Goal: Task Accomplishment & Management: Complete application form

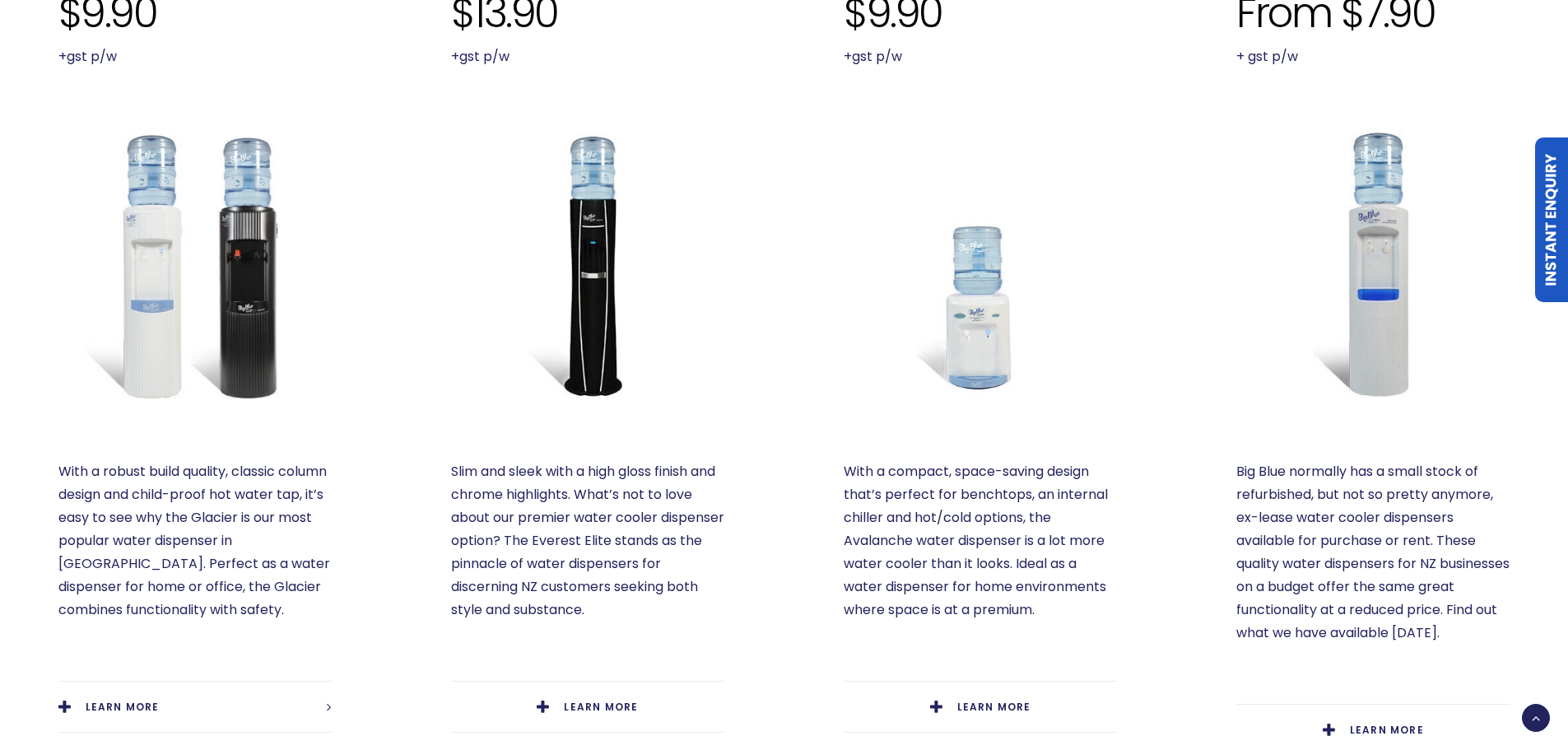
scroll to position [906, 0]
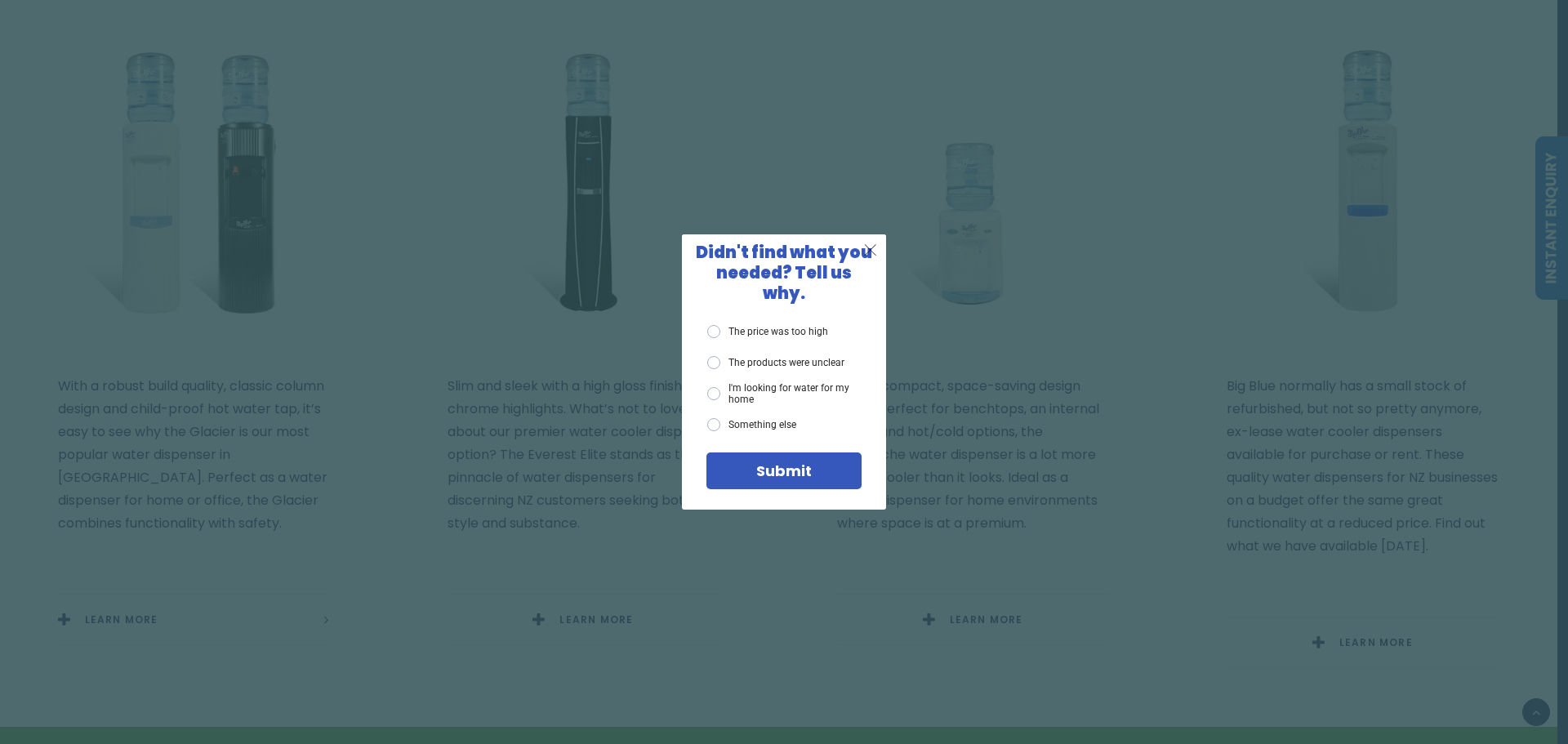
click at [874, 254] on span "X" at bounding box center [871, 250] width 15 height 21
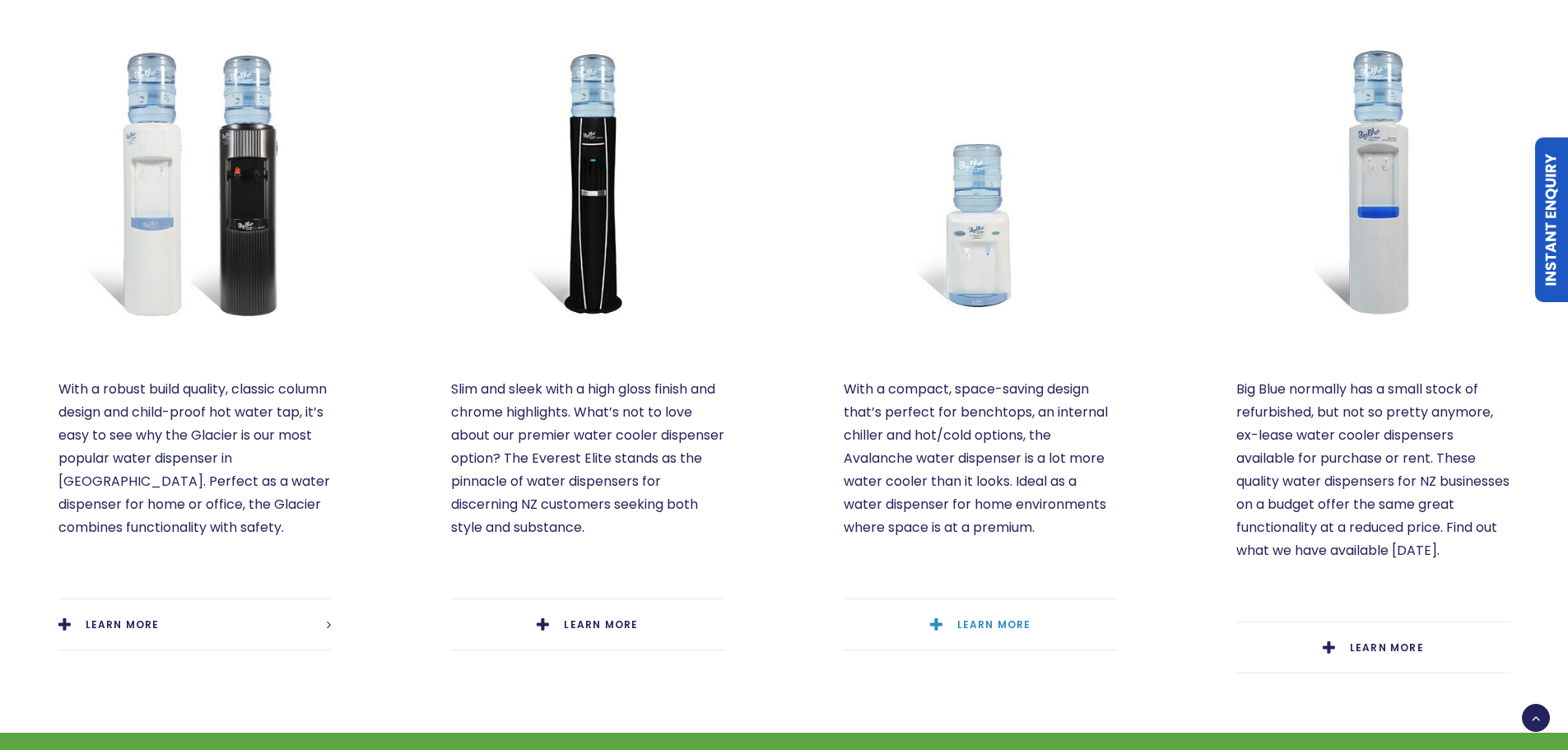
click at [970, 617] on span "LEARN MORE" at bounding box center [994, 624] width 74 height 14
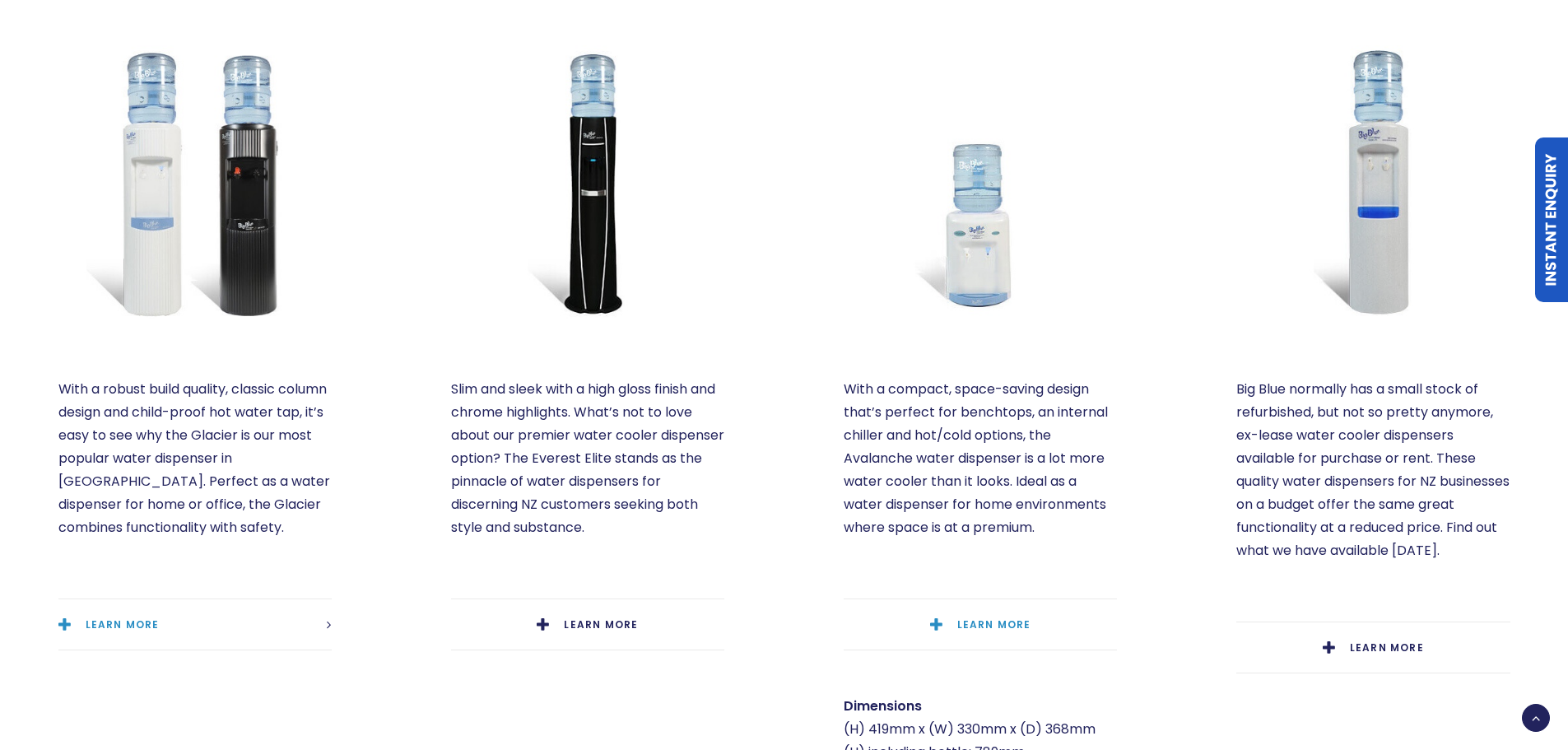
click at [142, 617] on span "LEARN MORE" at bounding box center [122, 624] width 74 height 14
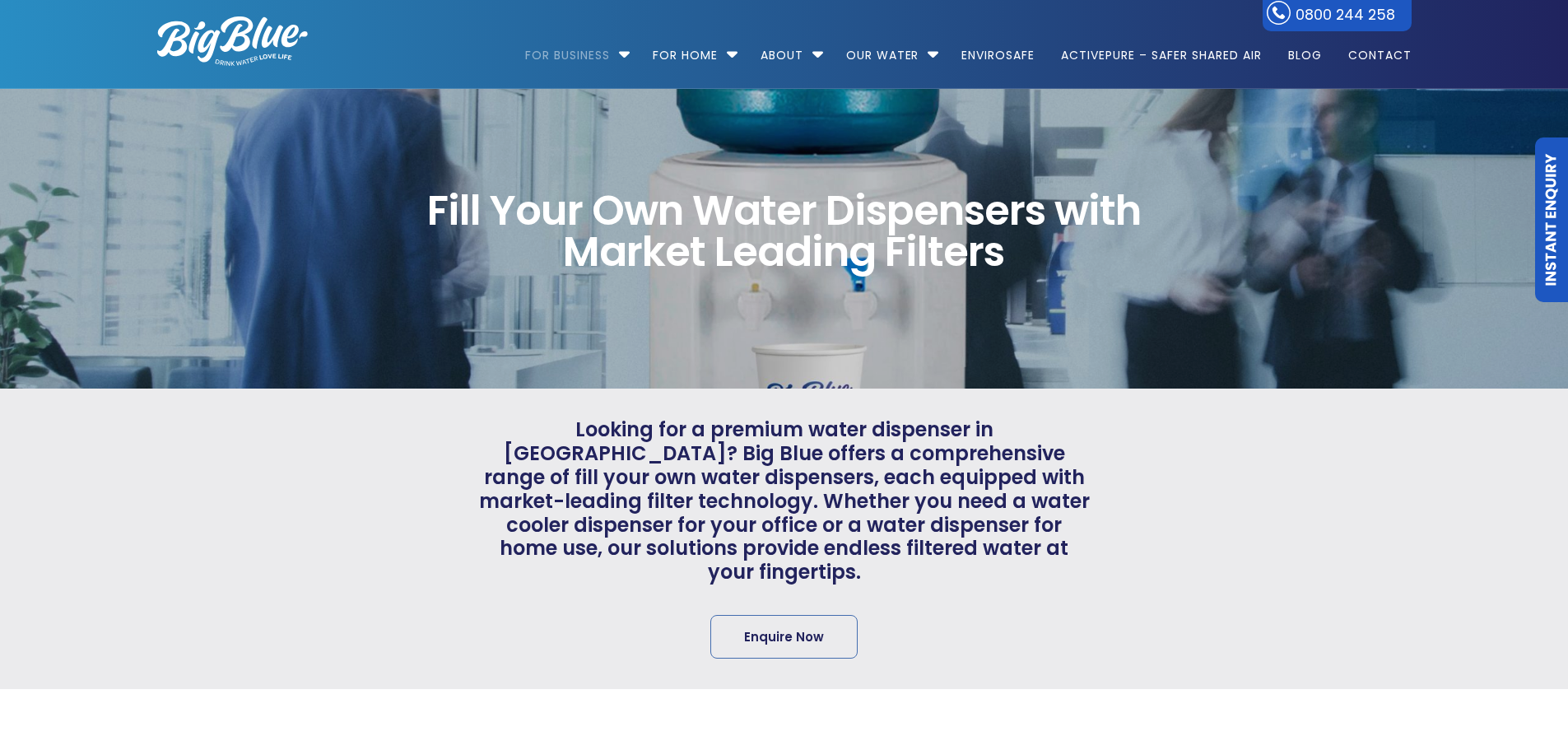
scroll to position [0, 0]
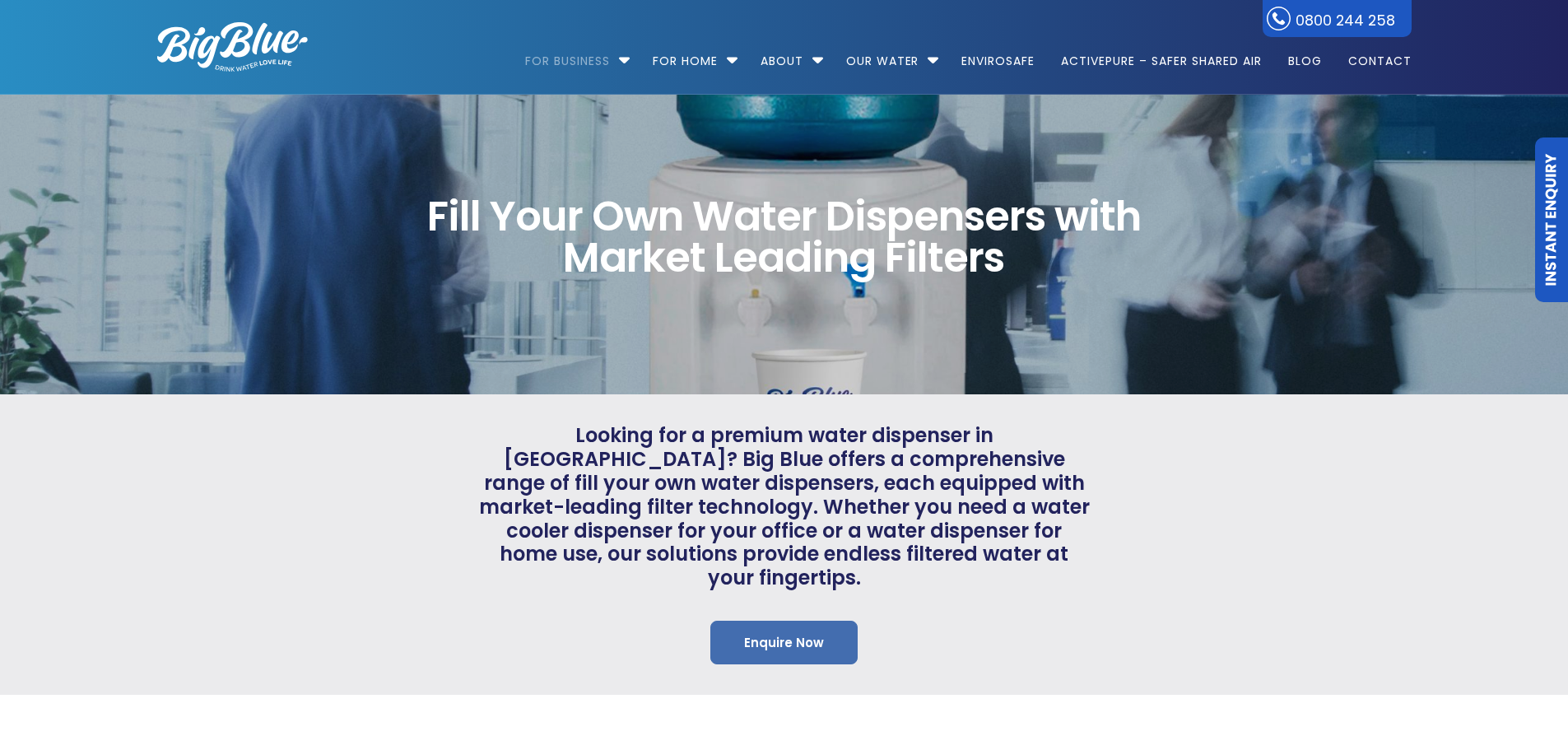
click at [809, 627] on link "Enquire Now" at bounding box center [784, 643] width 147 height 43
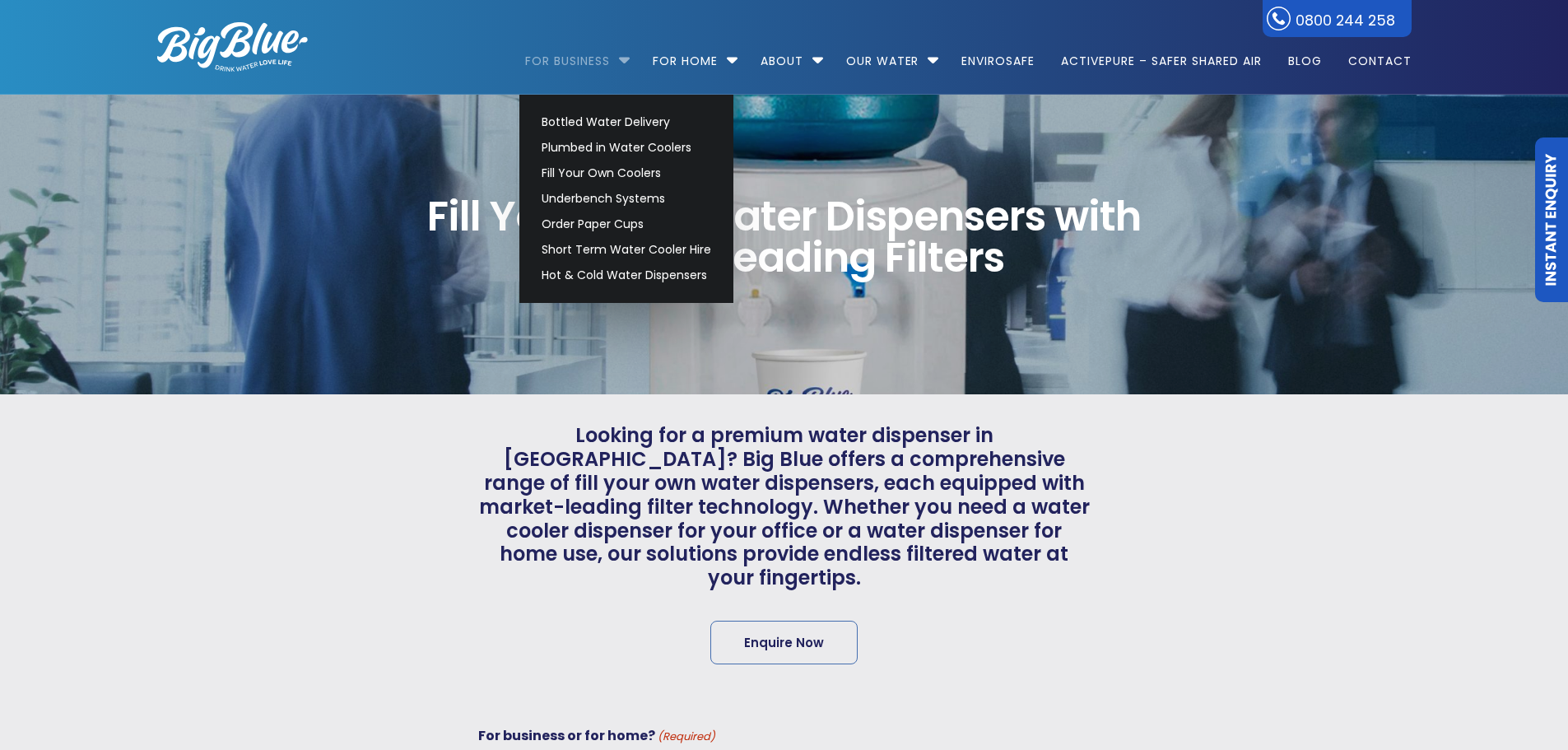
click at [587, 63] on link "For Business" at bounding box center [573, 53] width 96 height 106
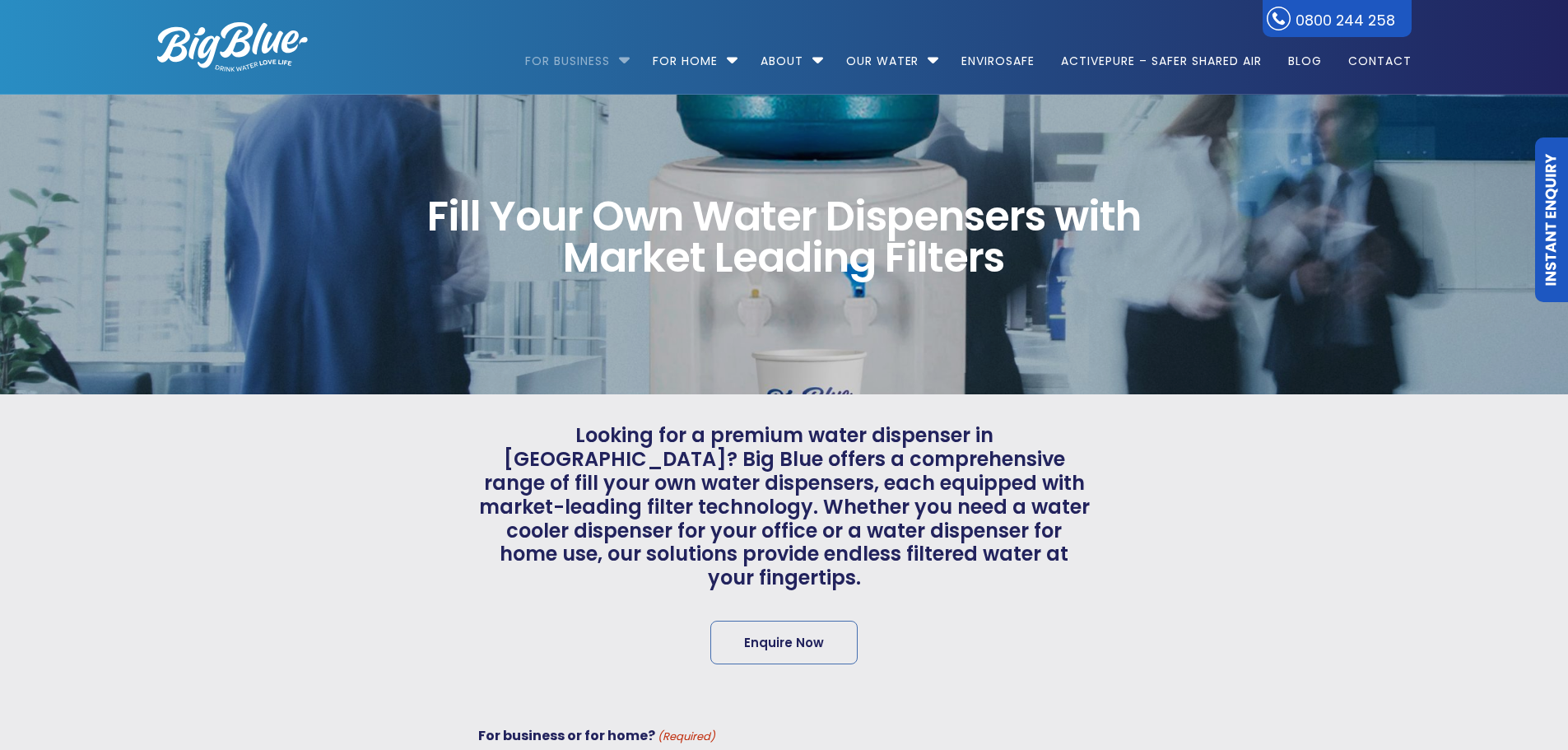
click at [587, 63] on link "For Business" at bounding box center [573, 53] width 96 height 106
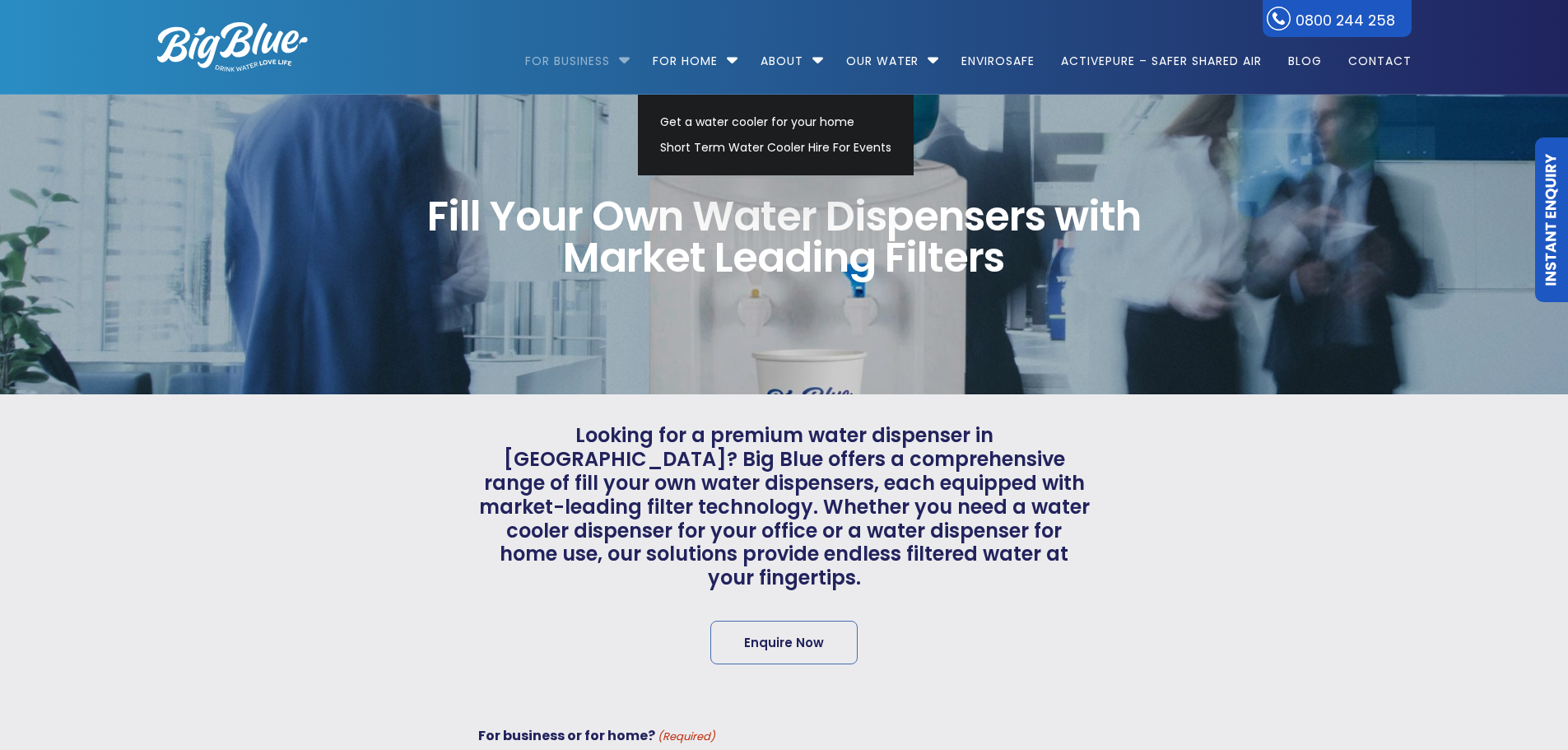
click at [622, 61] on li "For Business Bottled Water Delivery Plumbed in Water Coolers Fill Your Own Cool…" at bounding box center [582, 54] width 113 height 94
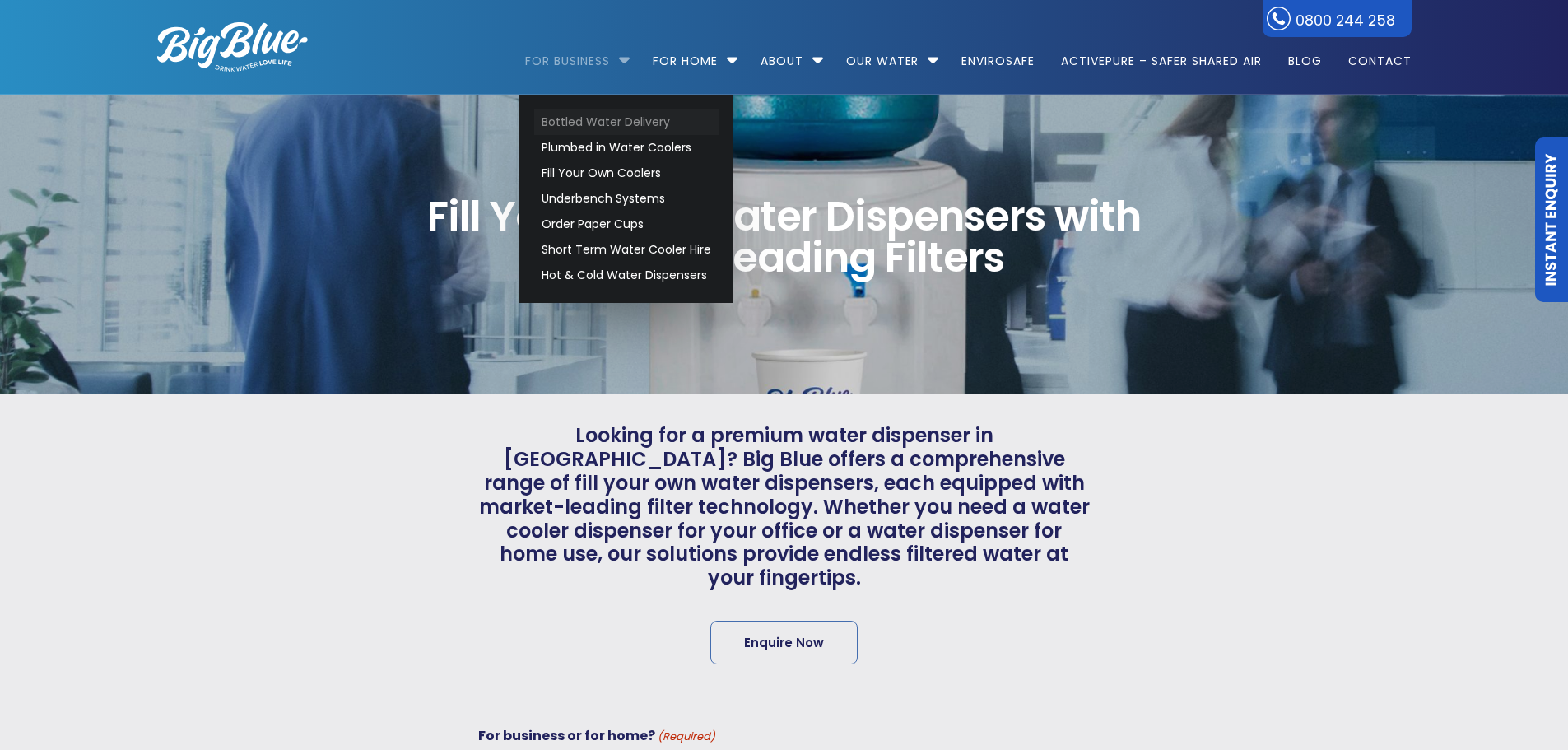
click at [554, 122] on link "Bottled Water Delivery" at bounding box center [627, 122] width 184 height 25
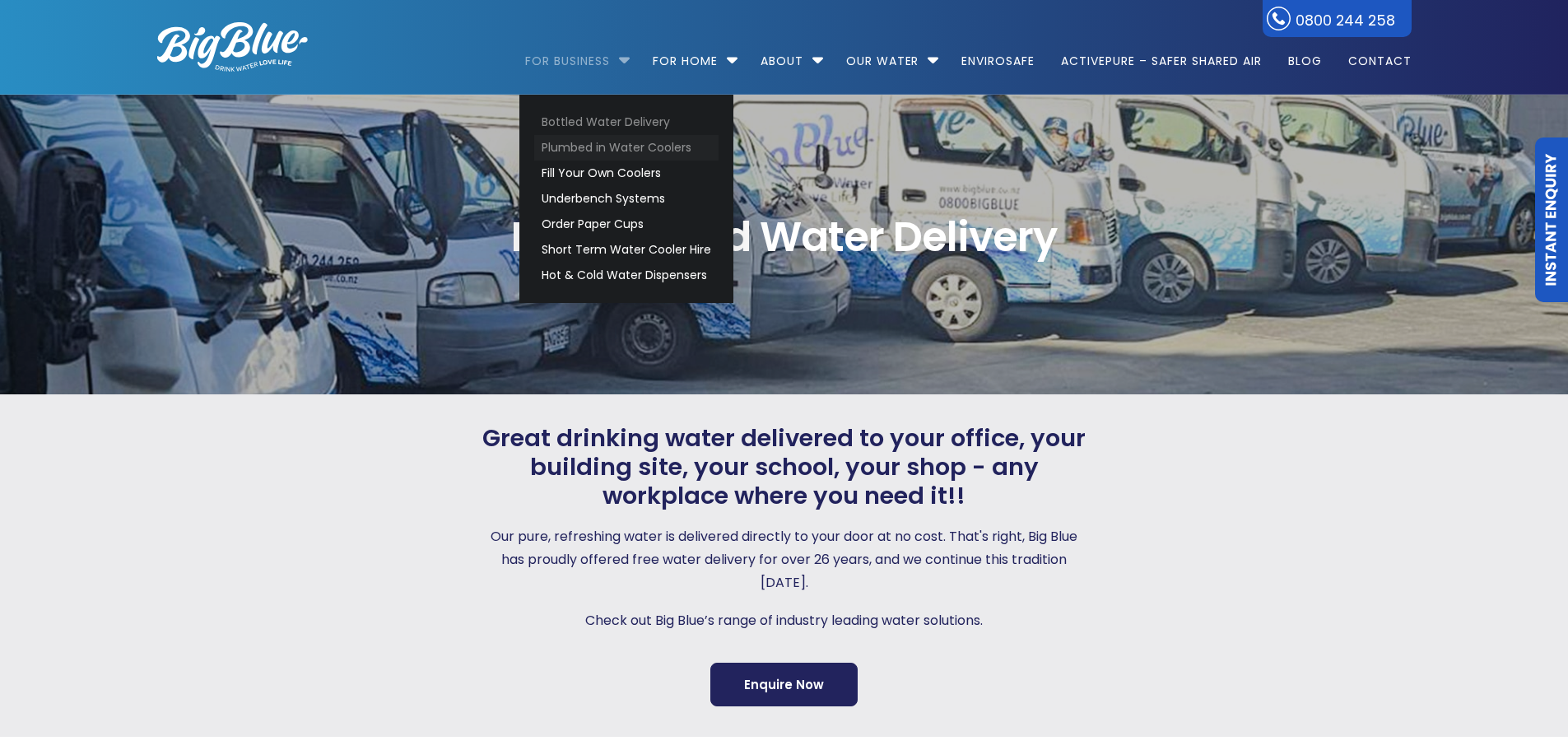
click at [574, 143] on link "Plumbed in Water Coolers" at bounding box center [627, 148] width 184 height 25
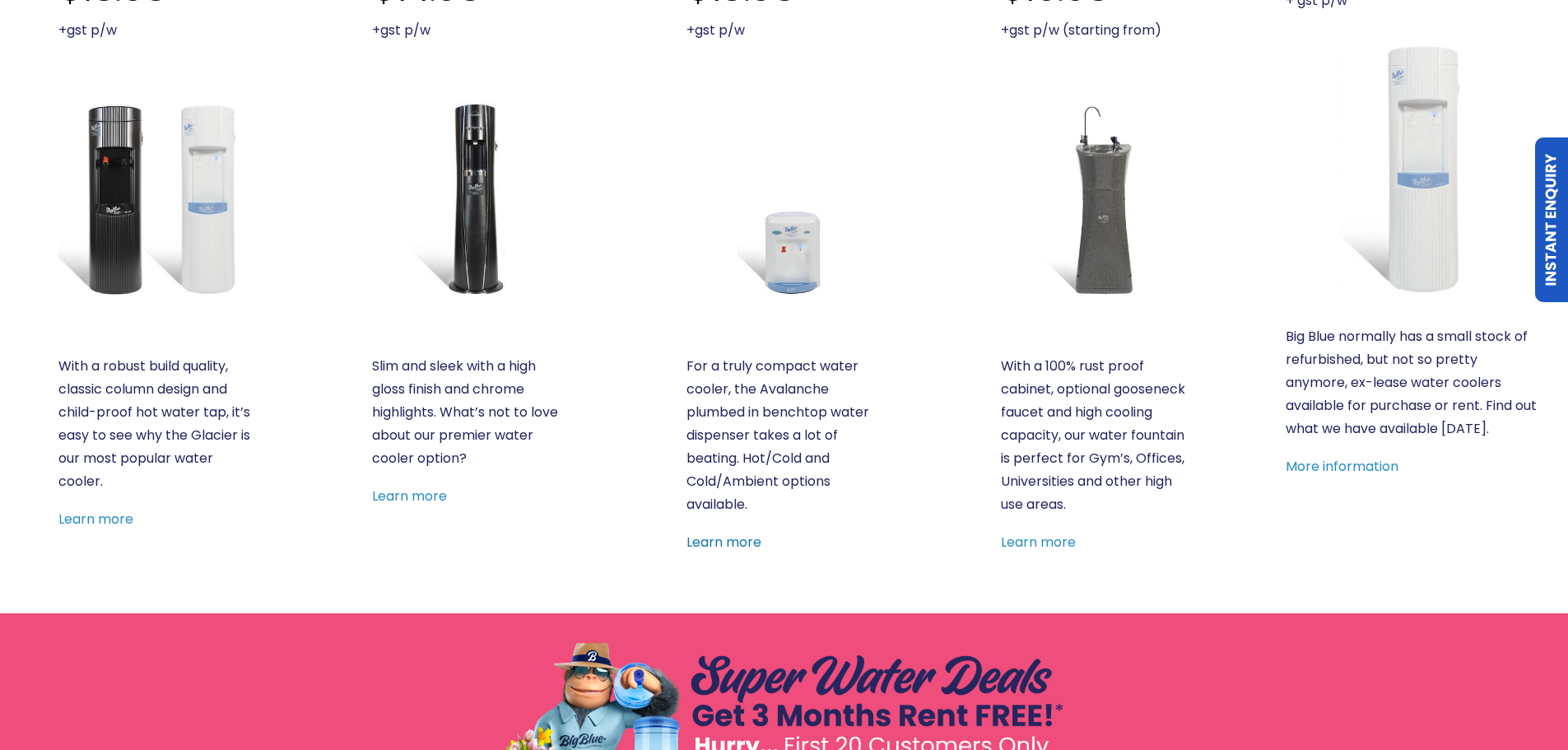
click at [751, 541] on link "Learn more" at bounding box center [724, 542] width 75 height 19
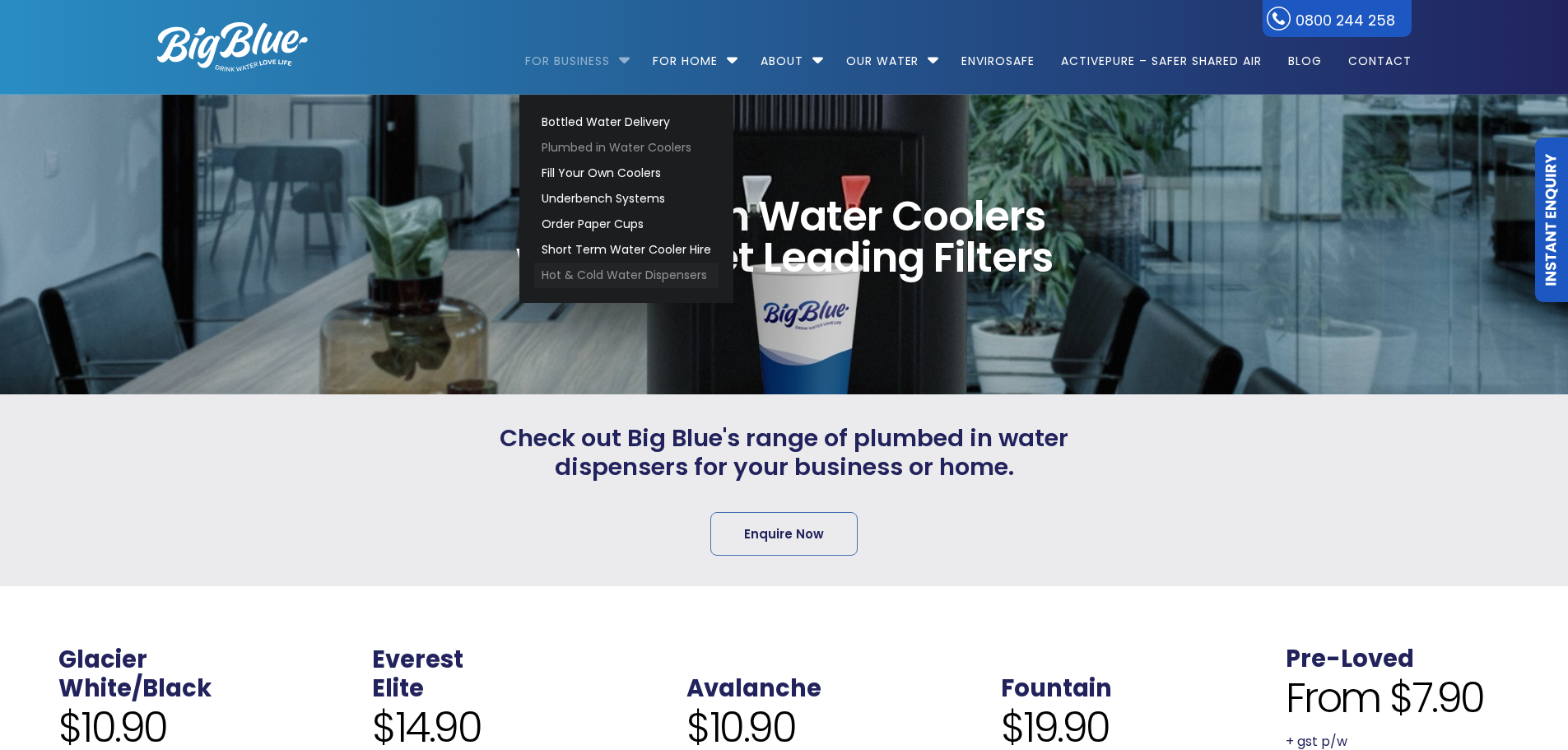
click at [567, 273] on link "Hot & Cold Water Dispensers" at bounding box center [627, 274] width 184 height 25
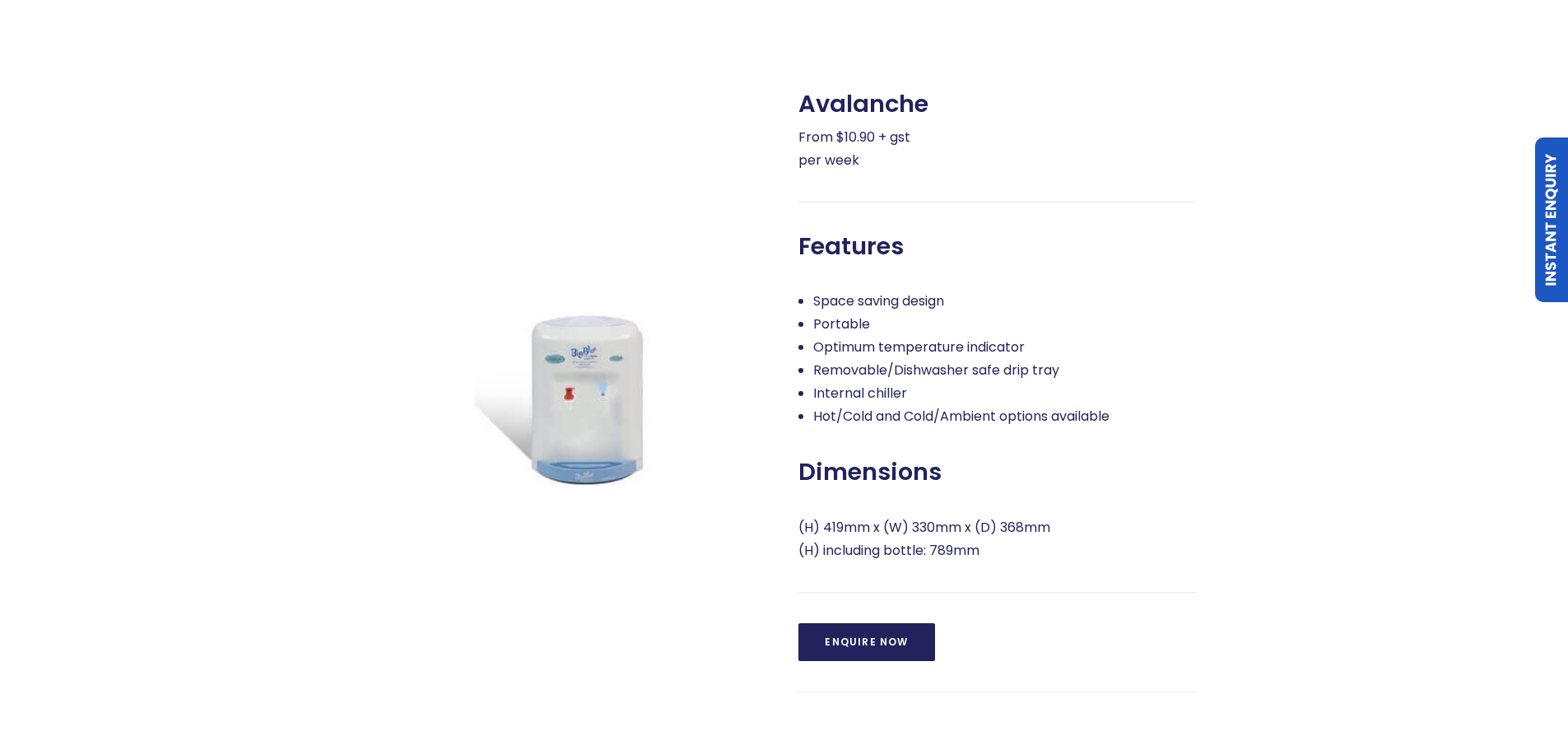
scroll to position [741, 0]
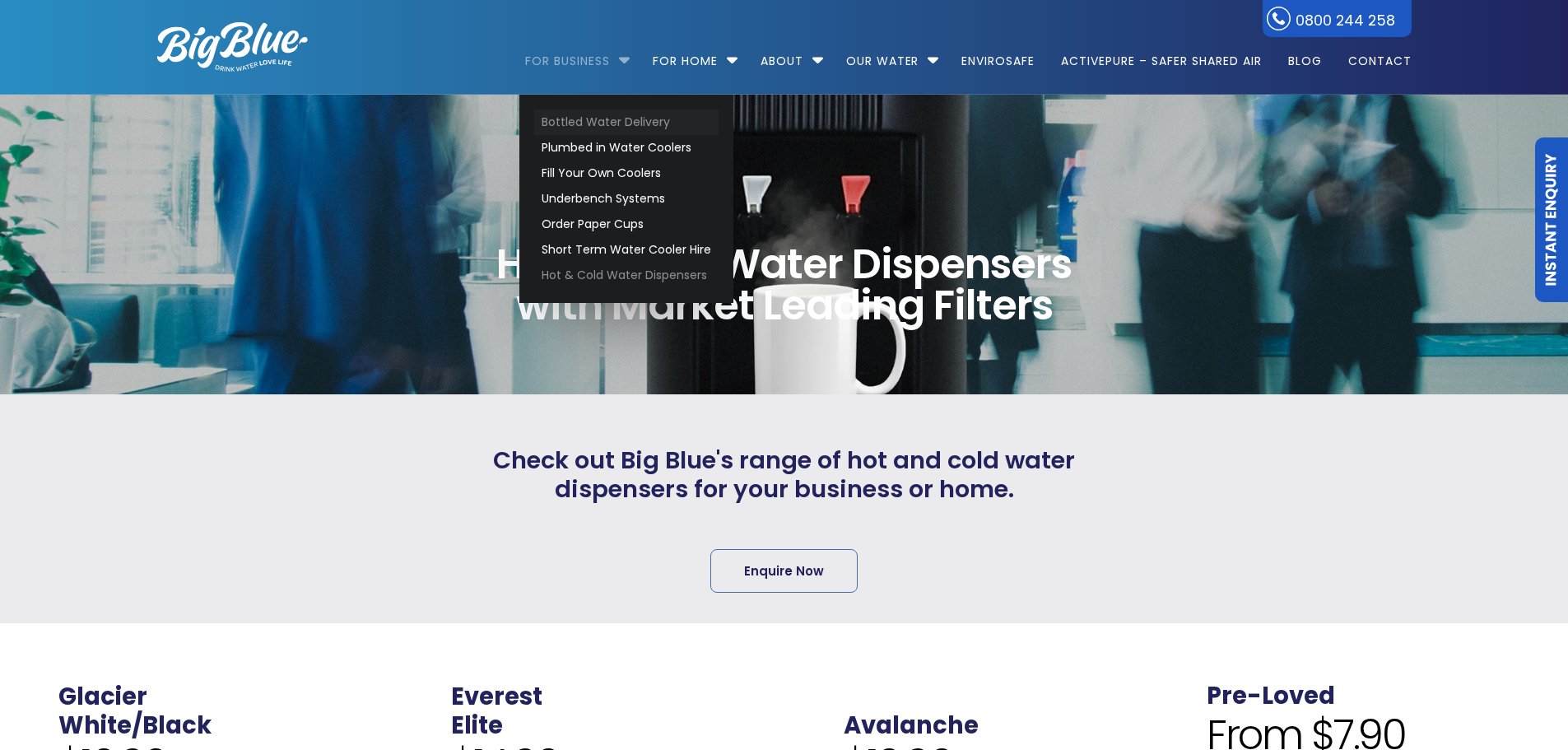
click at [582, 117] on link "Bottled Water Delivery" at bounding box center [627, 122] width 184 height 25
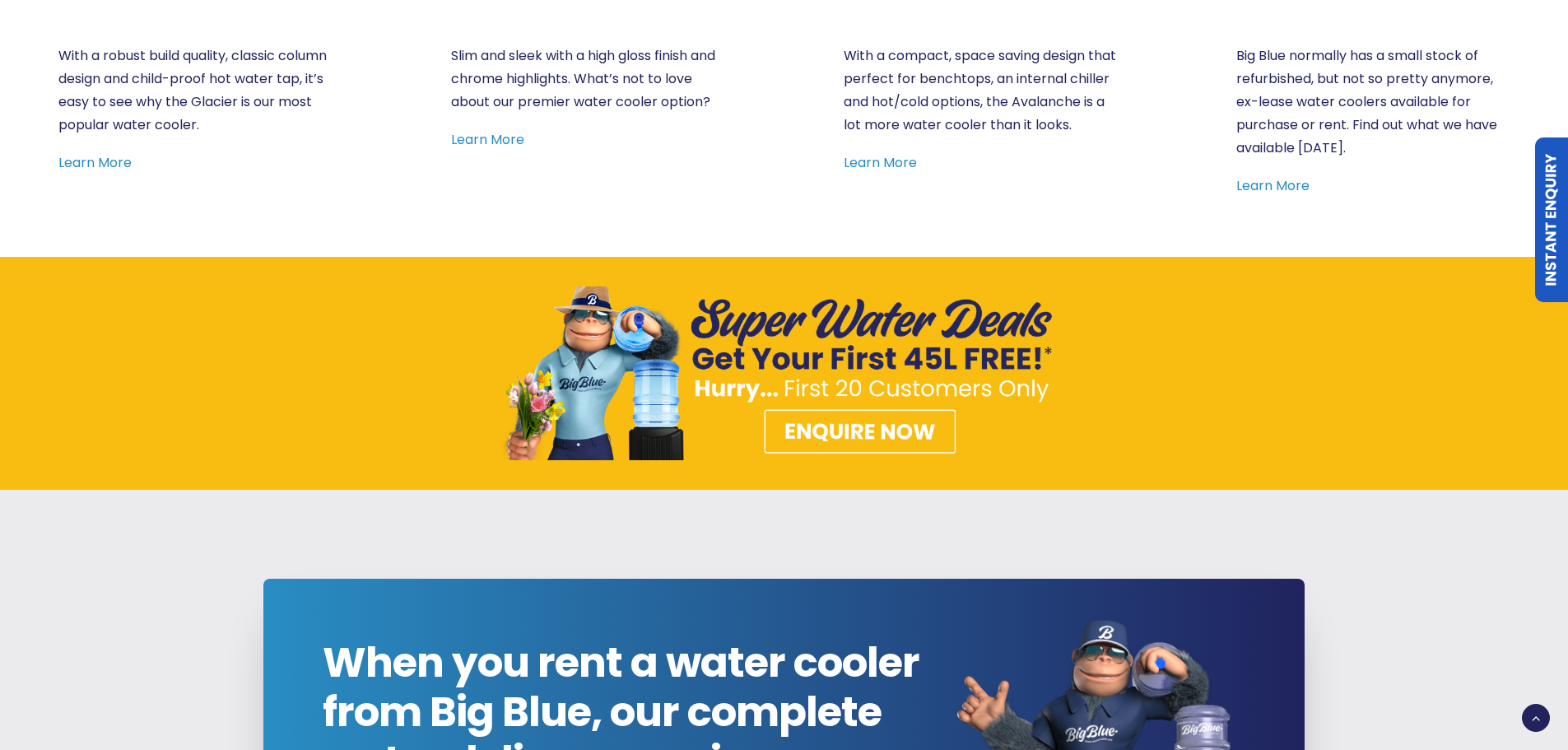
scroll to position [1318, 0]
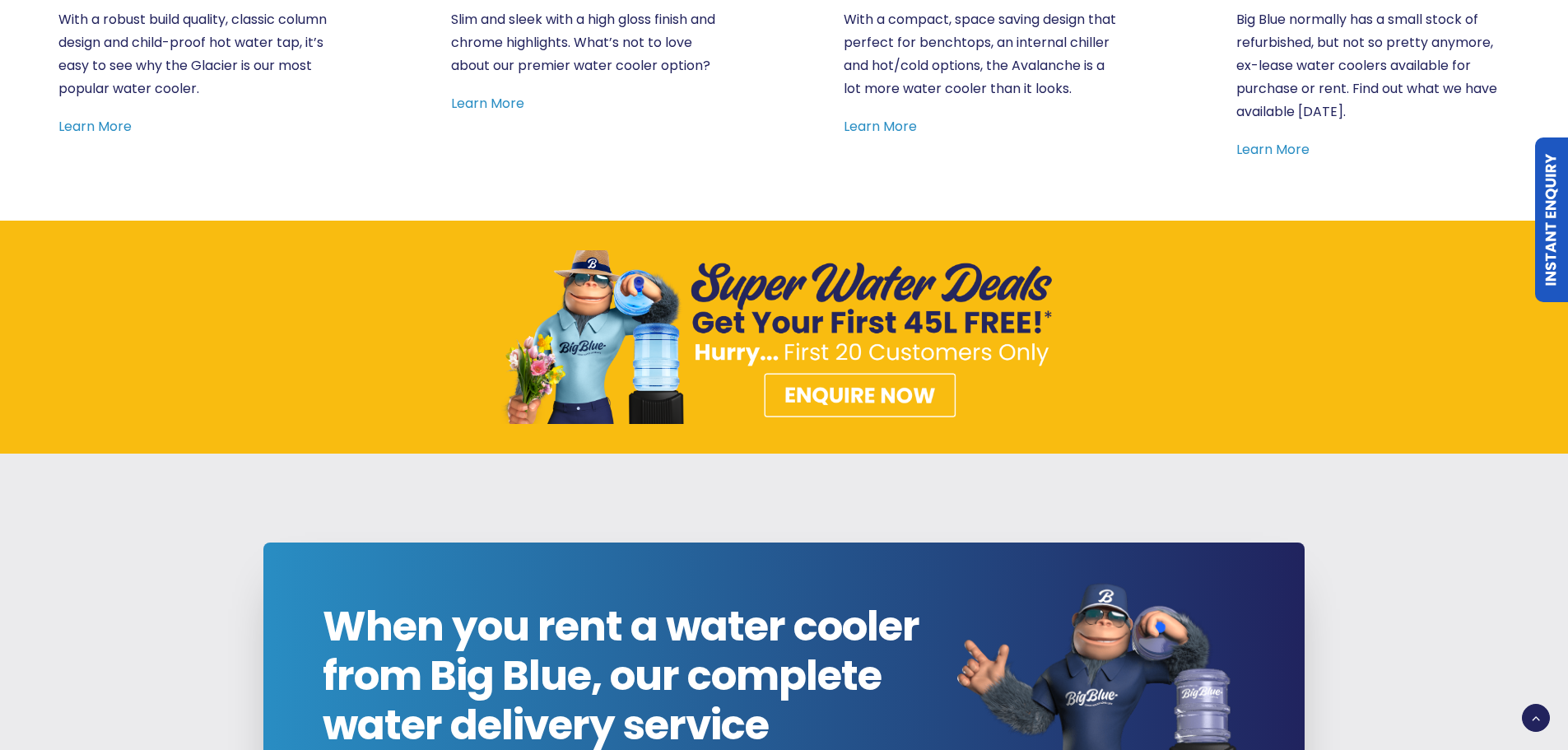
click at [860, 391] on img at bounding box center [784, 336] width 567 height 174
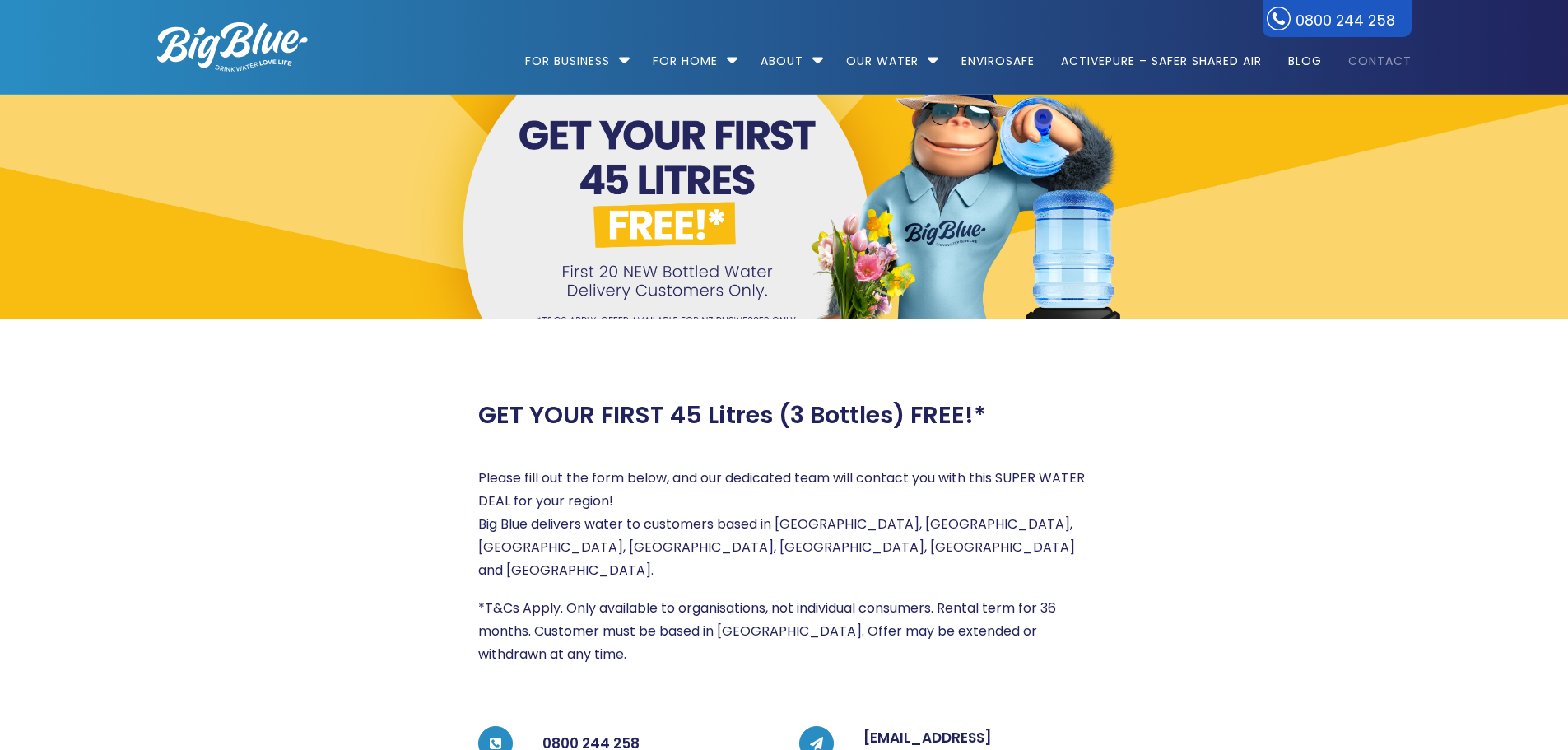
click at [1373, 55] on link "Contact" at bounding box center [1374, 53] width 75 height 106
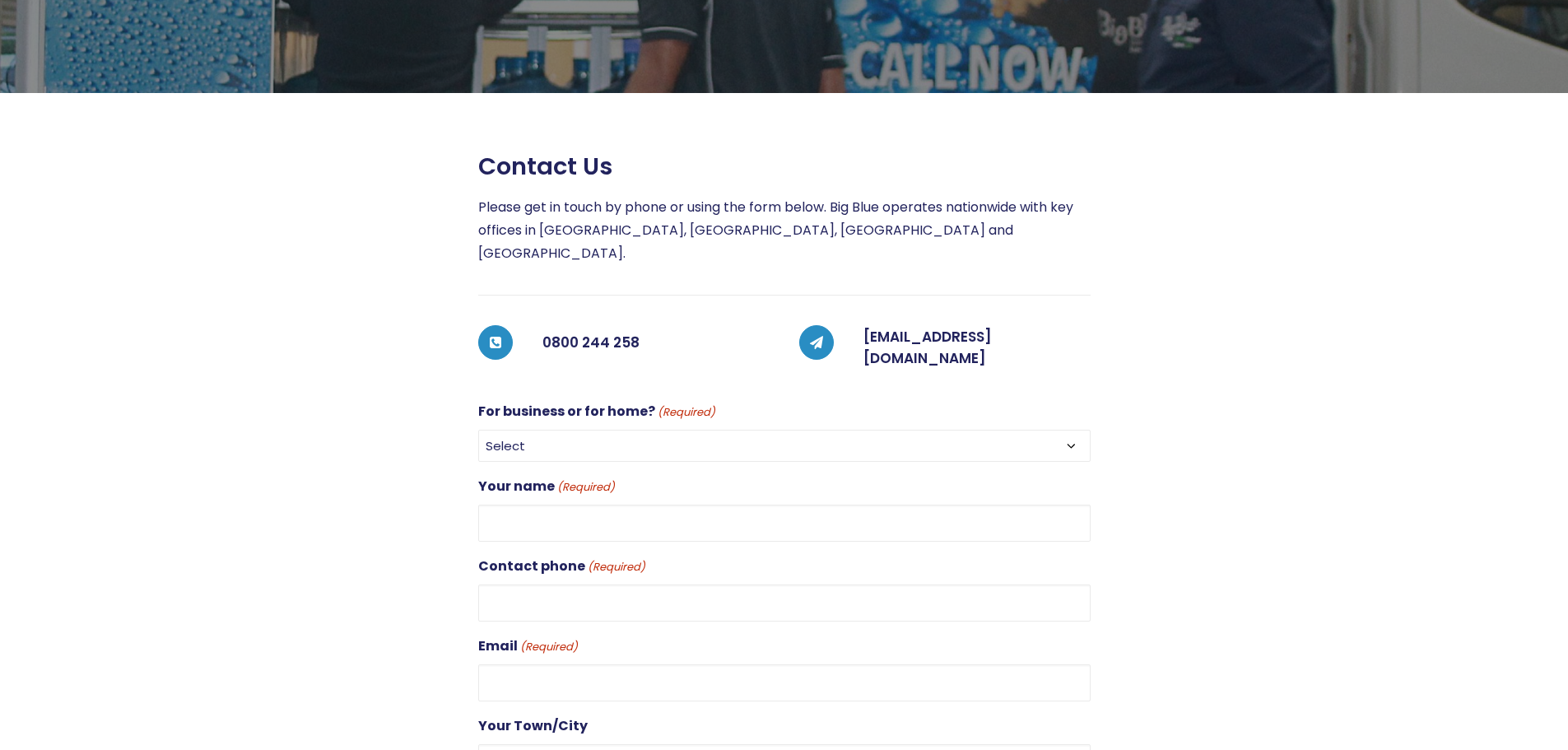
scroll to position [83, 0]
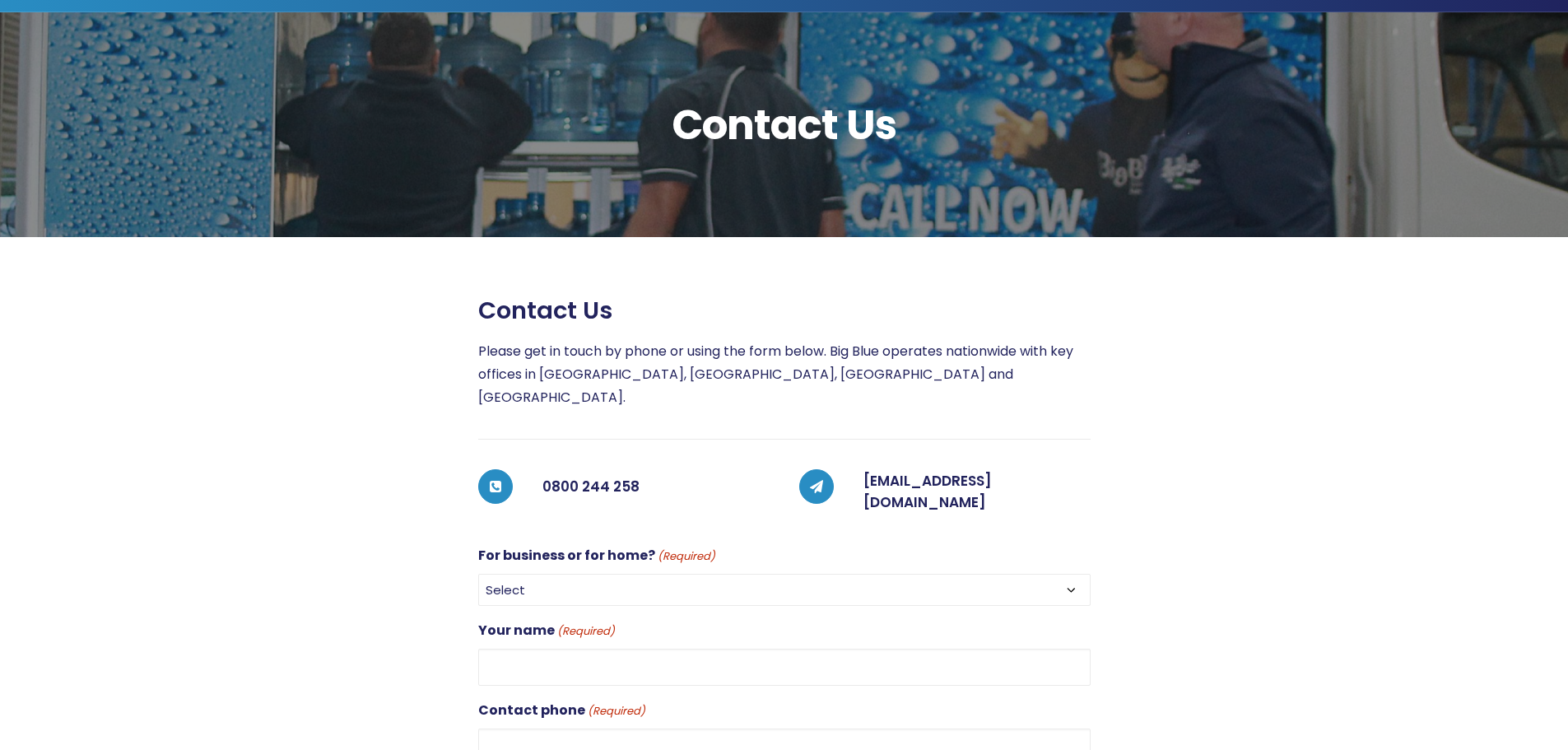
click at [547, 574] on select "Select For Business For Home" at bounding box center [784, 590] width 613 height 32
select select "For Business"
click at [478, 574] on select "Select For Business For Home" at bounding box center [784, 590] width 613 height 32
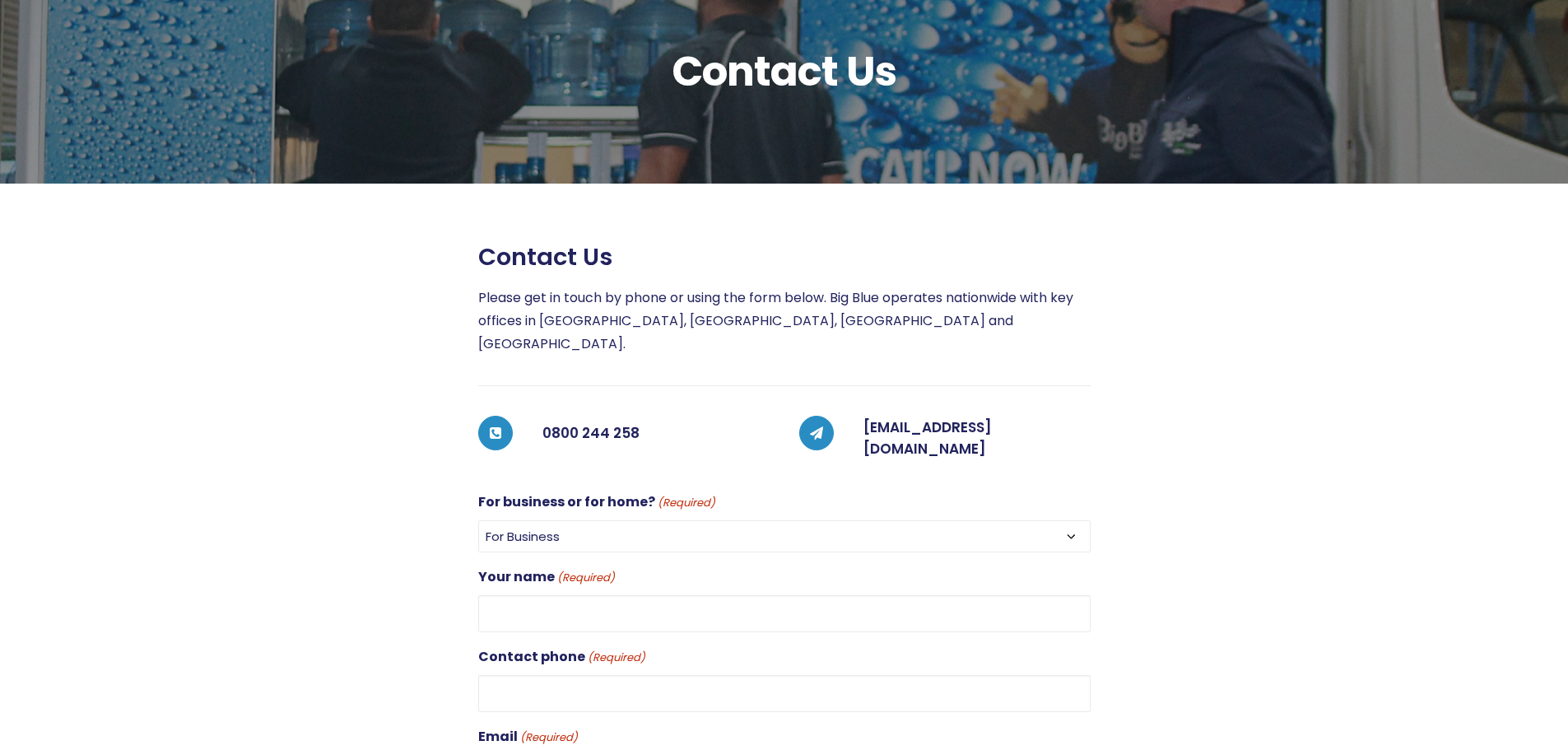
scroll to position [164, 0]
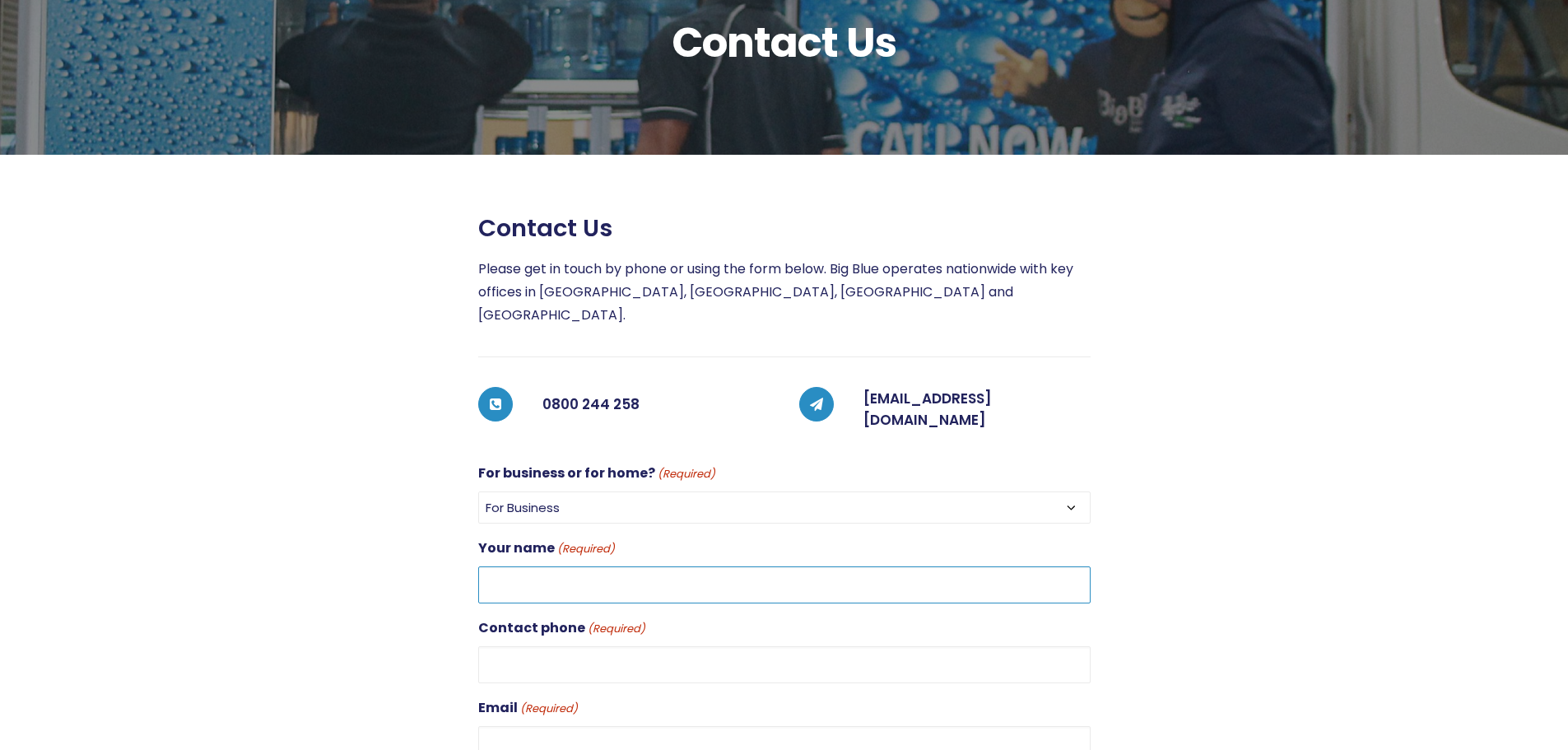
click at [541, 567] on input "Your name (Required)" at bounding box center [784, 585] width 613 height 37
type input "Julia"
click at [536, 647] on input "Contact phone (Required)" at bounding box center [784, 664] width 613 height 37
type input "096883256"
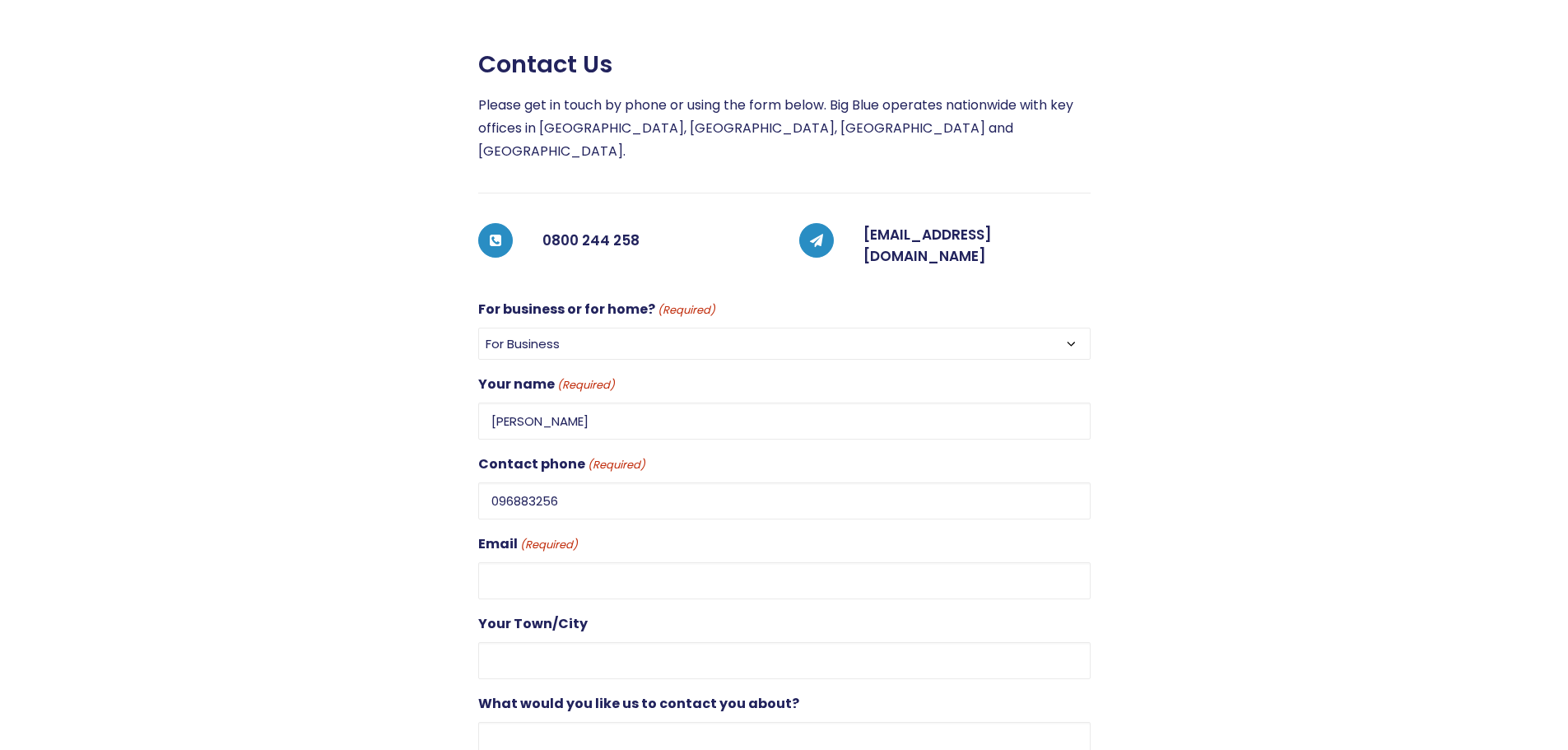
scroll to position [329, 0]
click at [520, 561] on input "Email (Required)" at bounding box center [784, 579] width 613 height 37
click at [512, 561] on input "Email (Required)" at bounding box center [784, 579] width 613 height 37
paste input "julia.zhu@unipharmnz.co.nz"
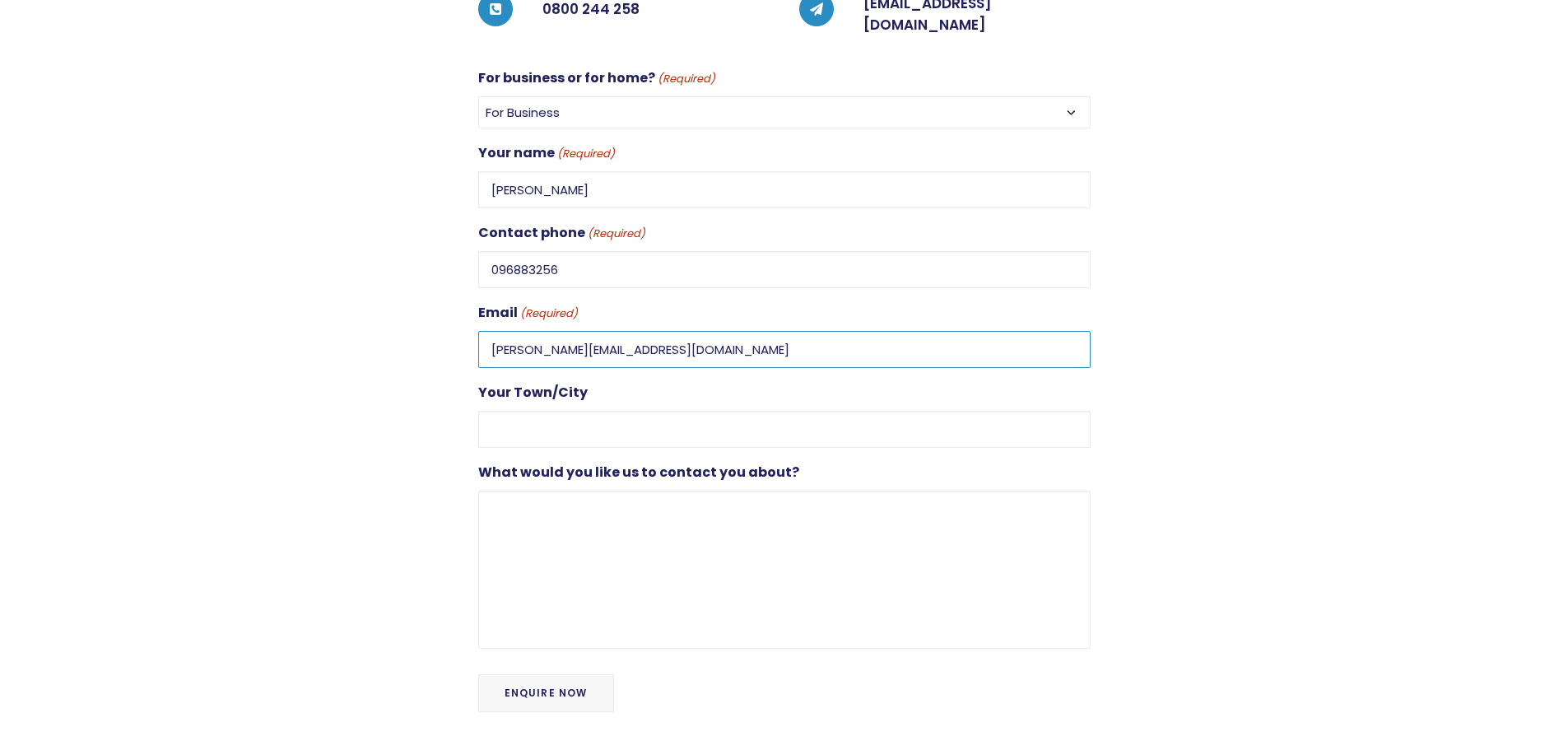
scroll to position [576, 0]
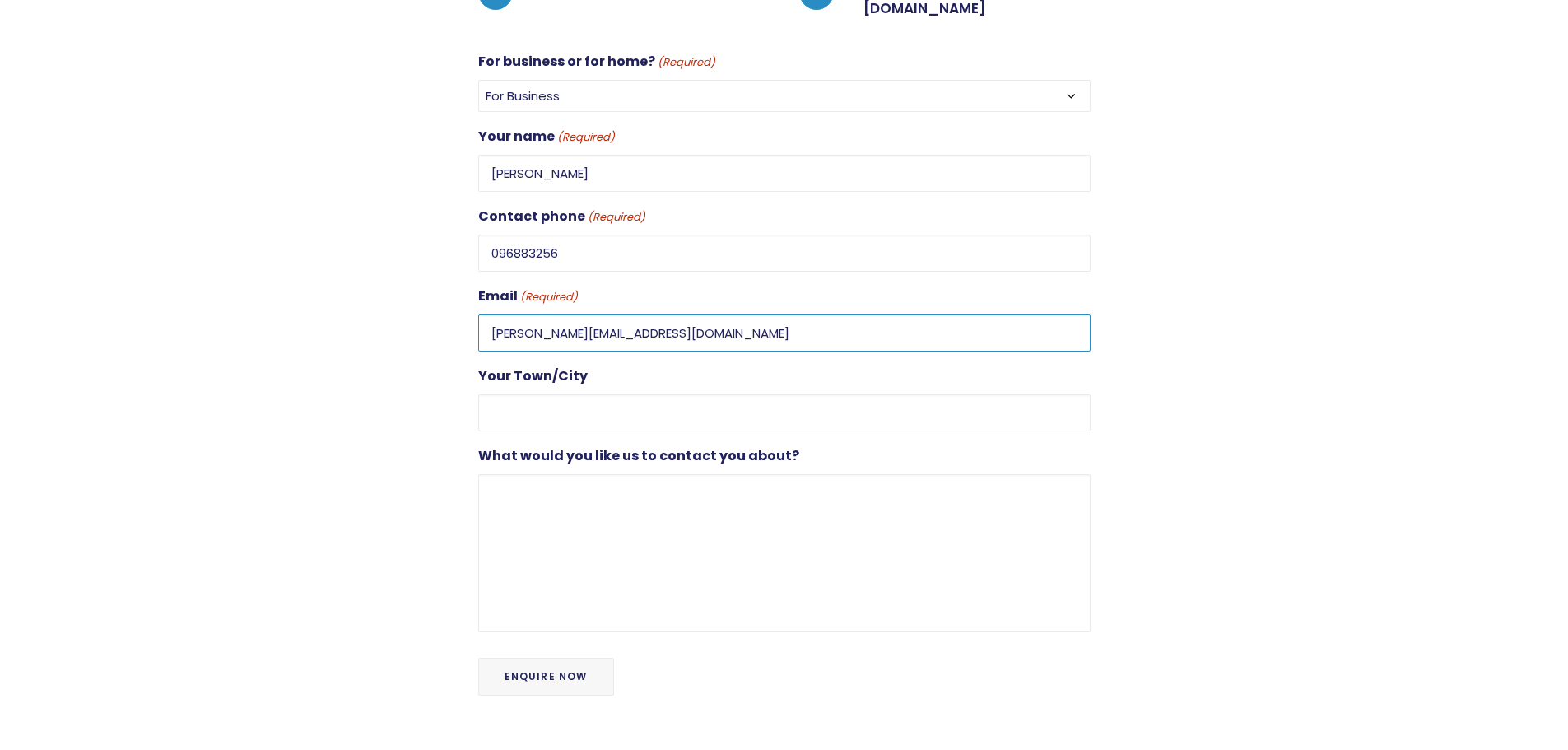
type input "julia.zhu@unipharmnz.co.nz"
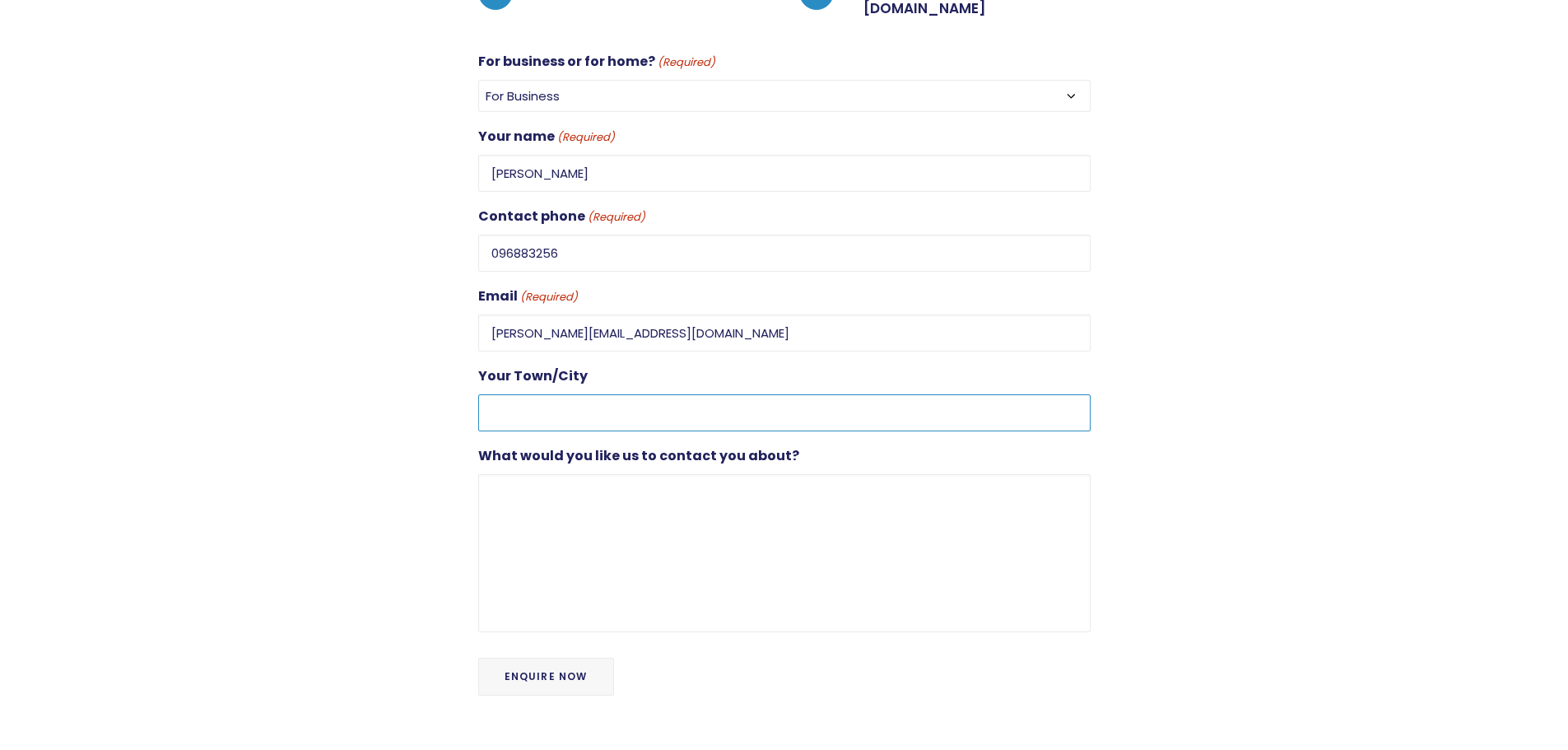
click at [572, 395] on input "Your Town/City" at bounding box center [784, 413] width 613 height 37
type input "Auckland"
click at [554, 498] on textarea "What would you like us to contact you about?" at bounding box center [784, 554] width 613 height 158
paste textarea "I am writing on behalf of our factory, which has approximately 50 employees. We…"
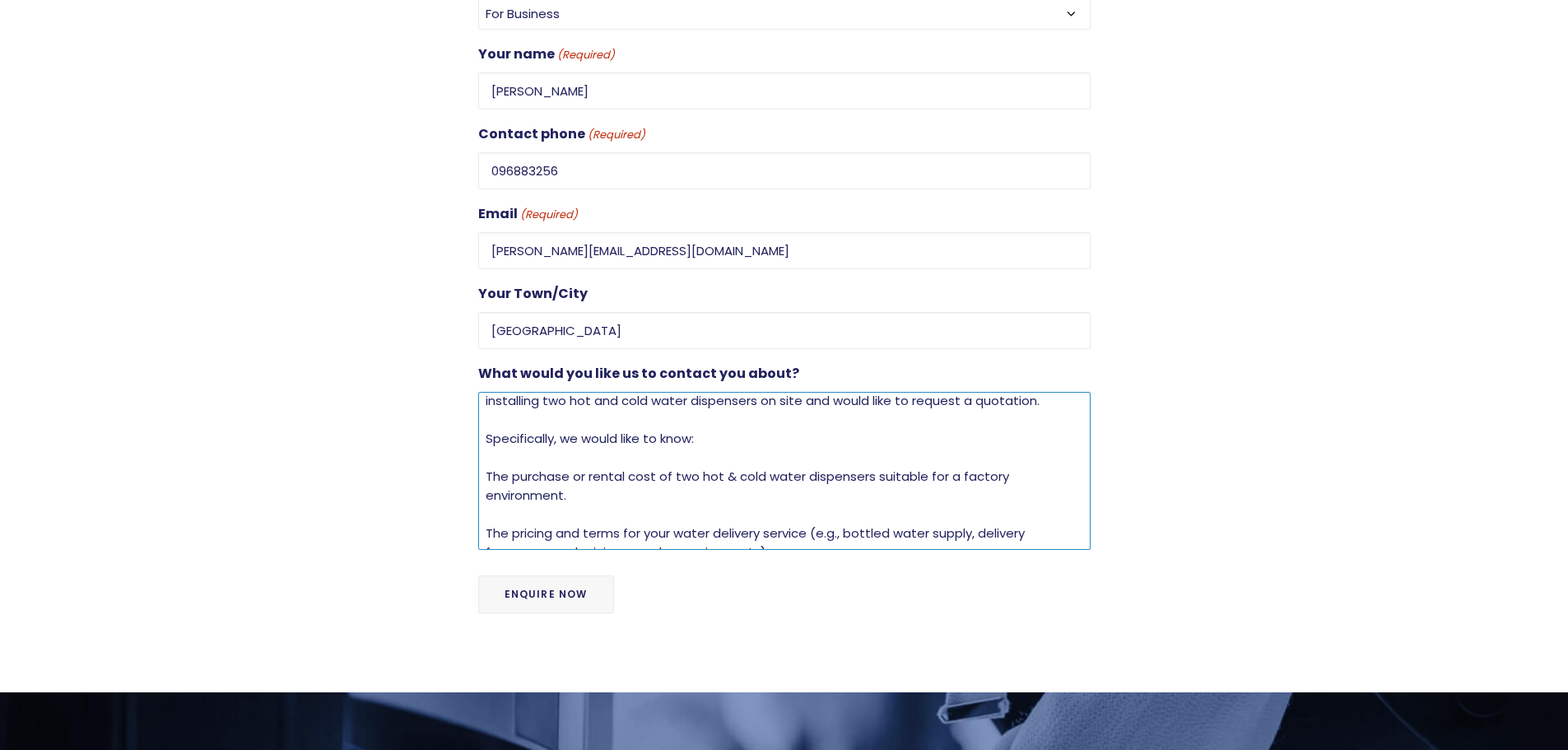
scroll to position [0, 0]
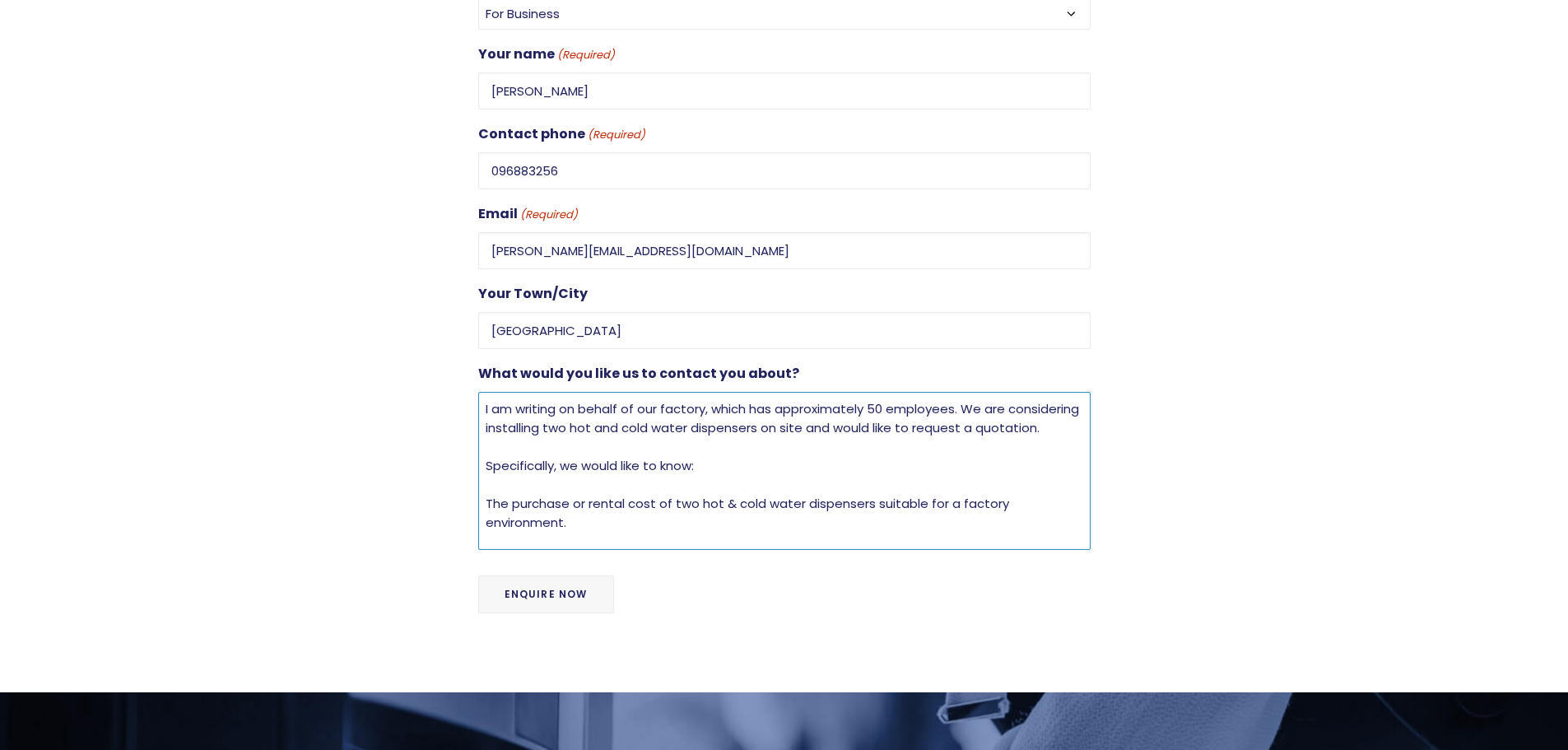
click at [707, 448] on textarea "I am writing on behalf of our factory, which has approximately 50 employees. We…" at bounding box center [784, 471] width 613 height 158
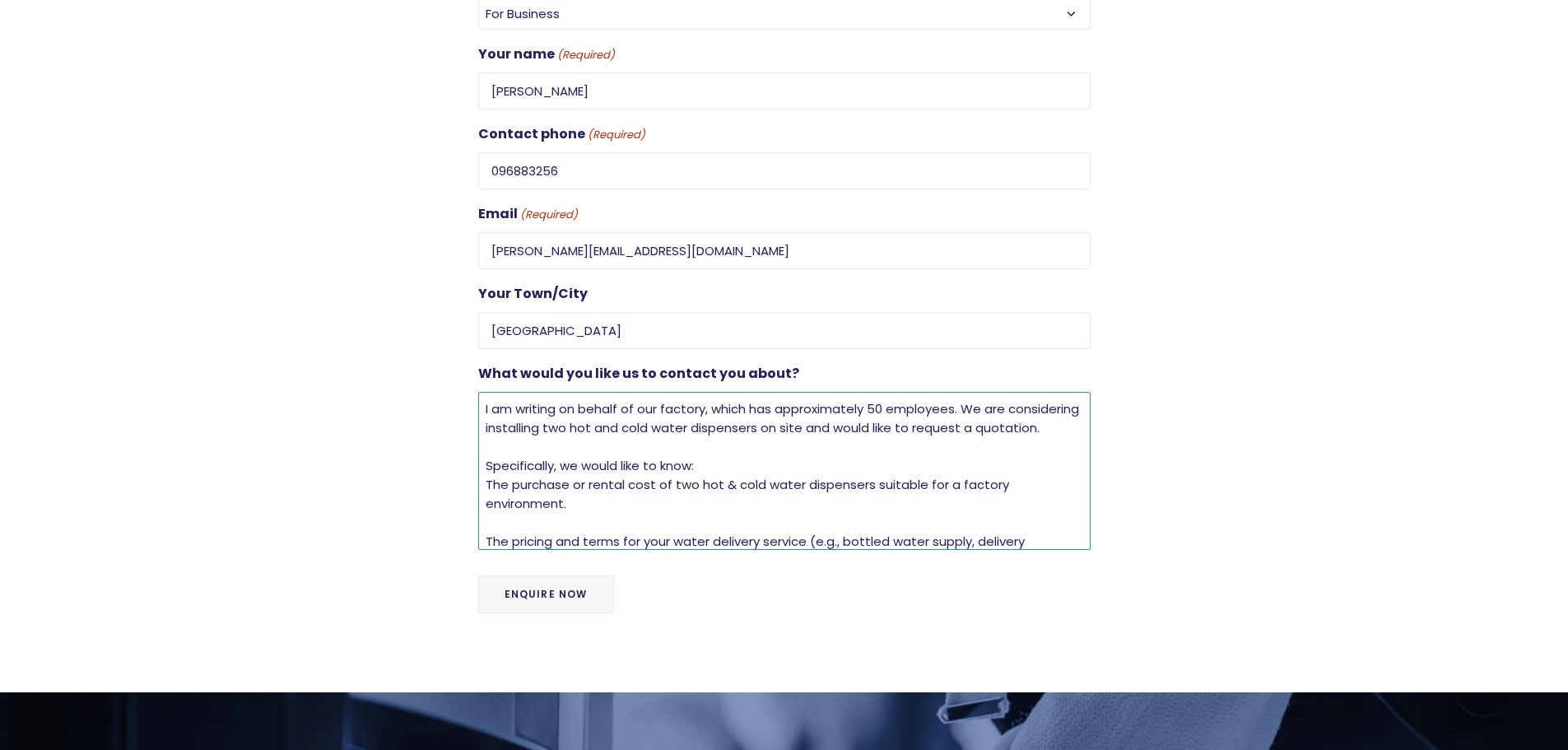
scroll to position [83, 0]
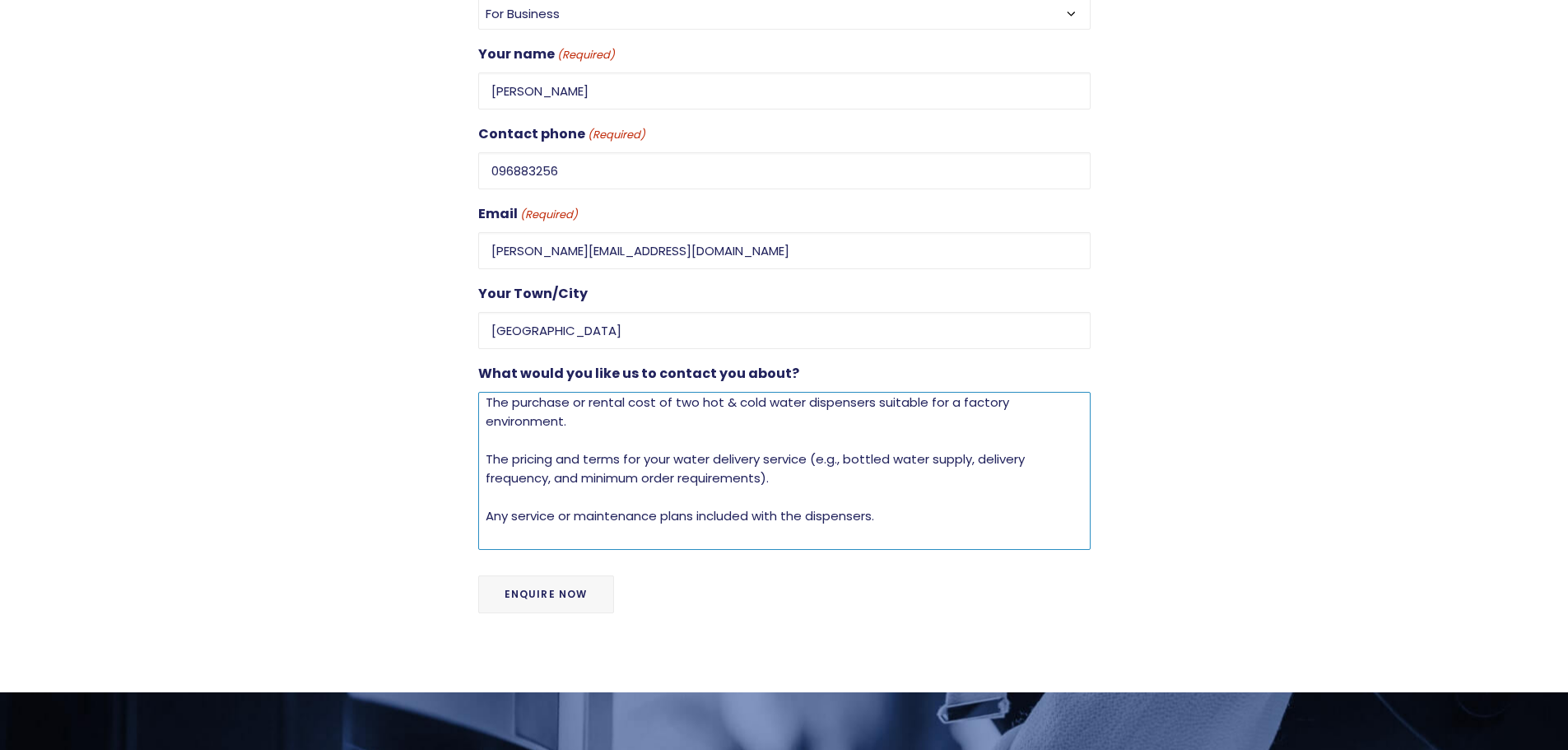
click at [488, 424] on textarea "I am writing on behalf of our factory, which has approximately 50 employees. We…" at bounding box center [784, 471] width 613 height 158
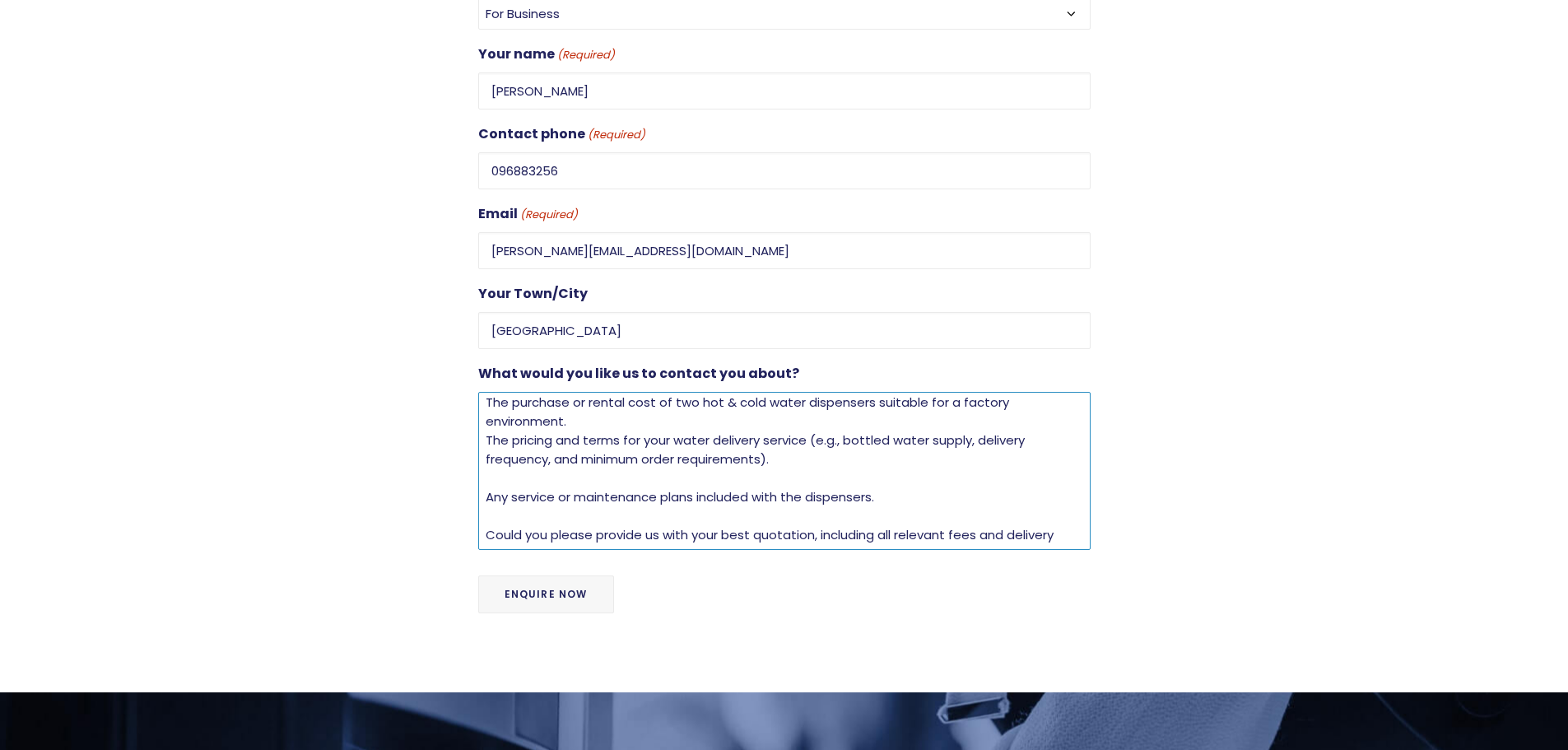
click at [486, 461] on textarea "I am writing on behalf of our factory, which has approximately 50 employees. We…" at bounding box center [784, 471] width 613 height 158
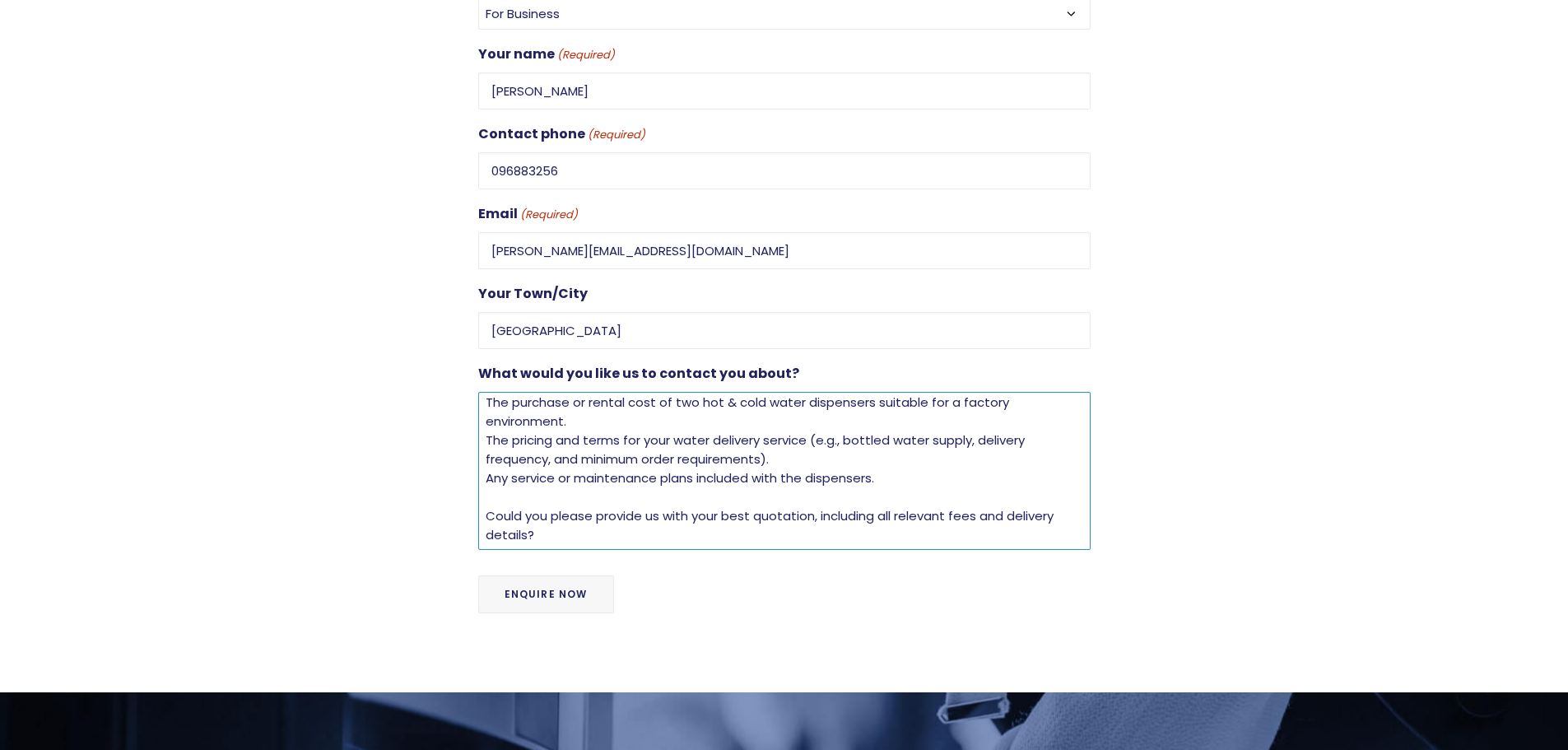
scroll to position [103, 0]
click at [487, 466] on textarea "I am writing on behalf of our factory, which has approximately 50 employees. We…" at bounding box center [784, 471] width 613 height 158
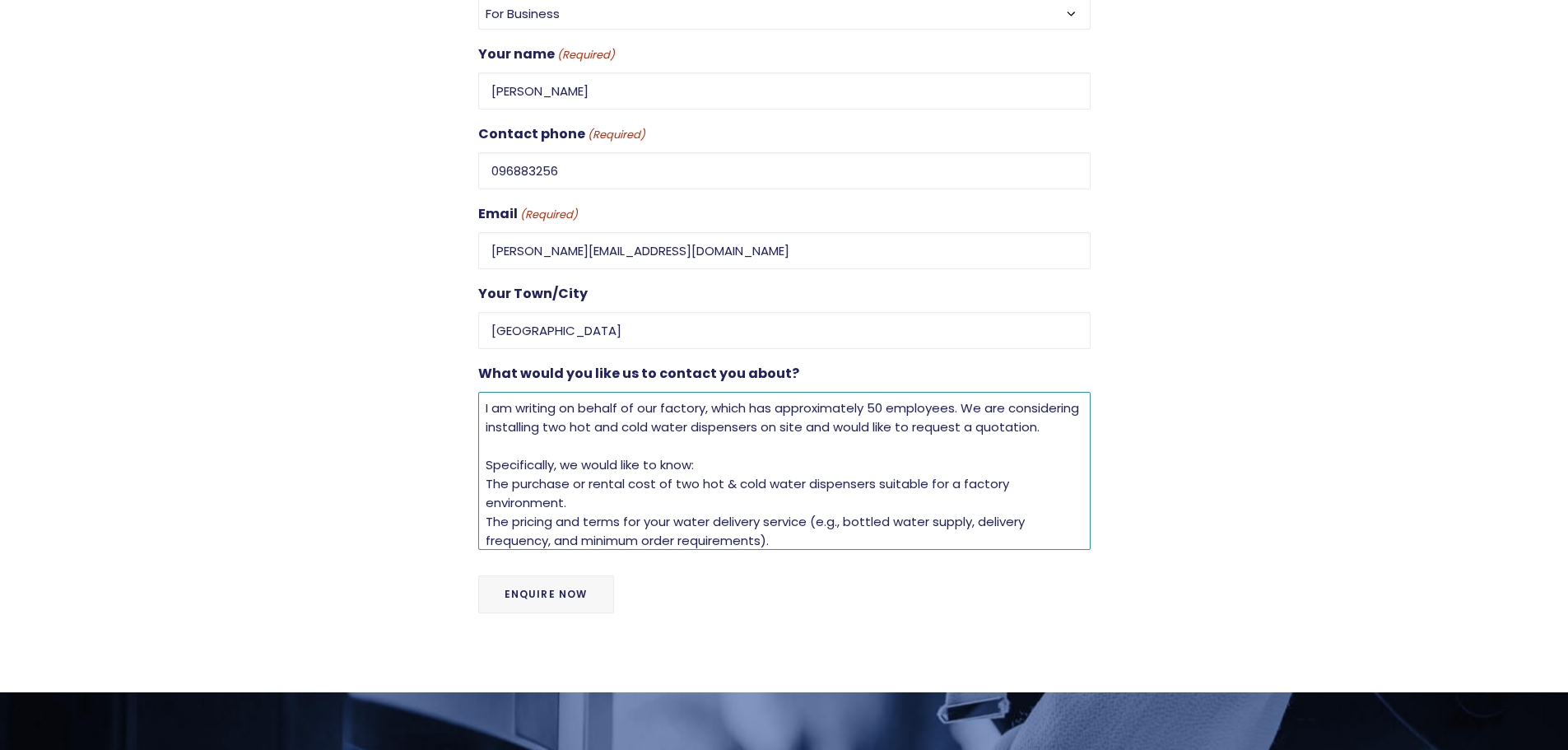
scroll to position [0, 0]
click at [491, 435] on textarea "I am writing on behalf of our factory, which has approximately 50 employees. We…" at bounding box center [784, 471] width 613 height 158
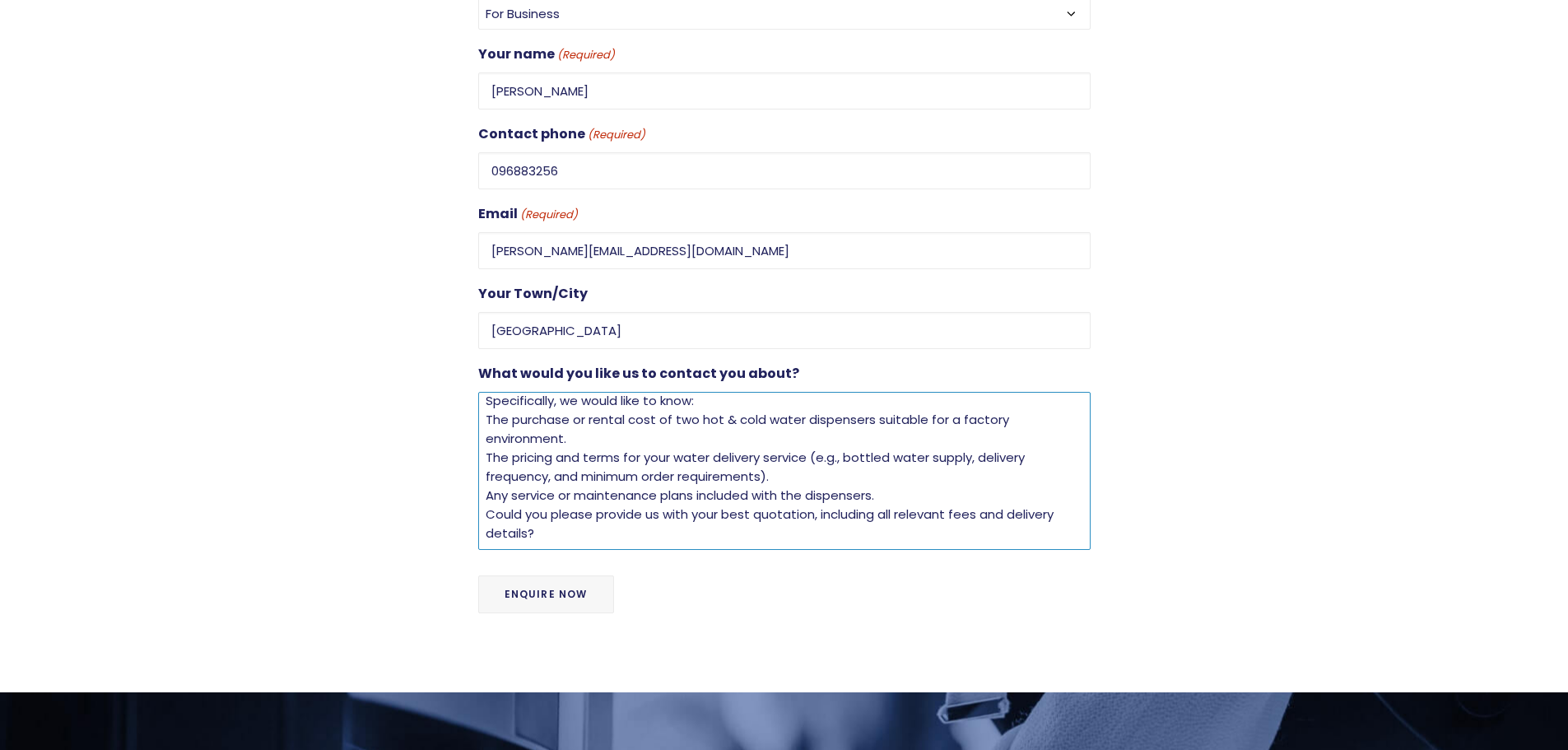
scroll to position [65, 0]
type textarea "I am writing on behalf of our factory, which has approximately 50 employees. We…"
click at [561, 575] on input "Enquire Now" at bounding box center [546, 594] width 136 height 38
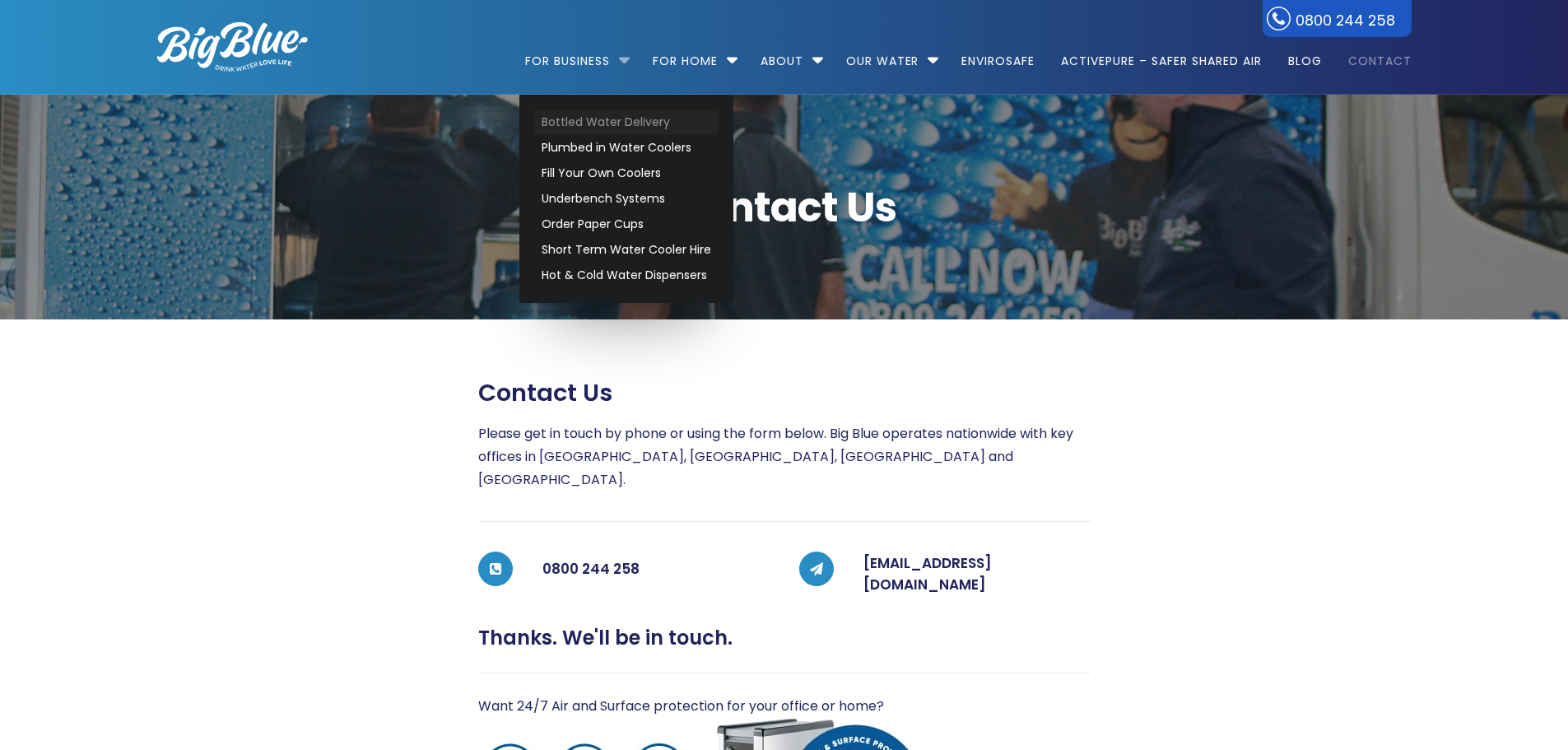
click at [574, 117] on link "Bottled Water Delivery" at bounding box center [627, 122] width 184 height 25
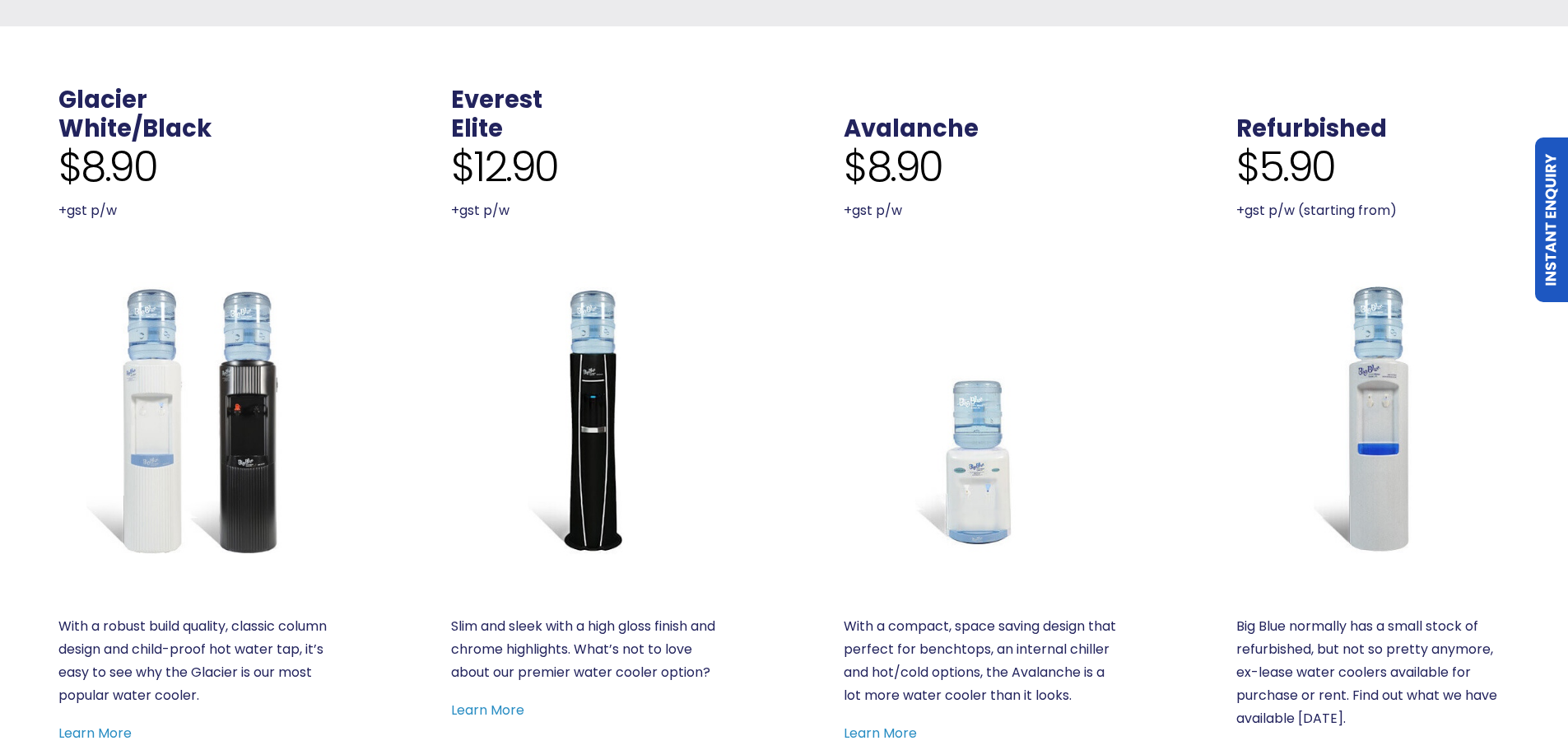
scroll to position [659, 0]
